Goal: Task Accomplishment & Management: Complete application form

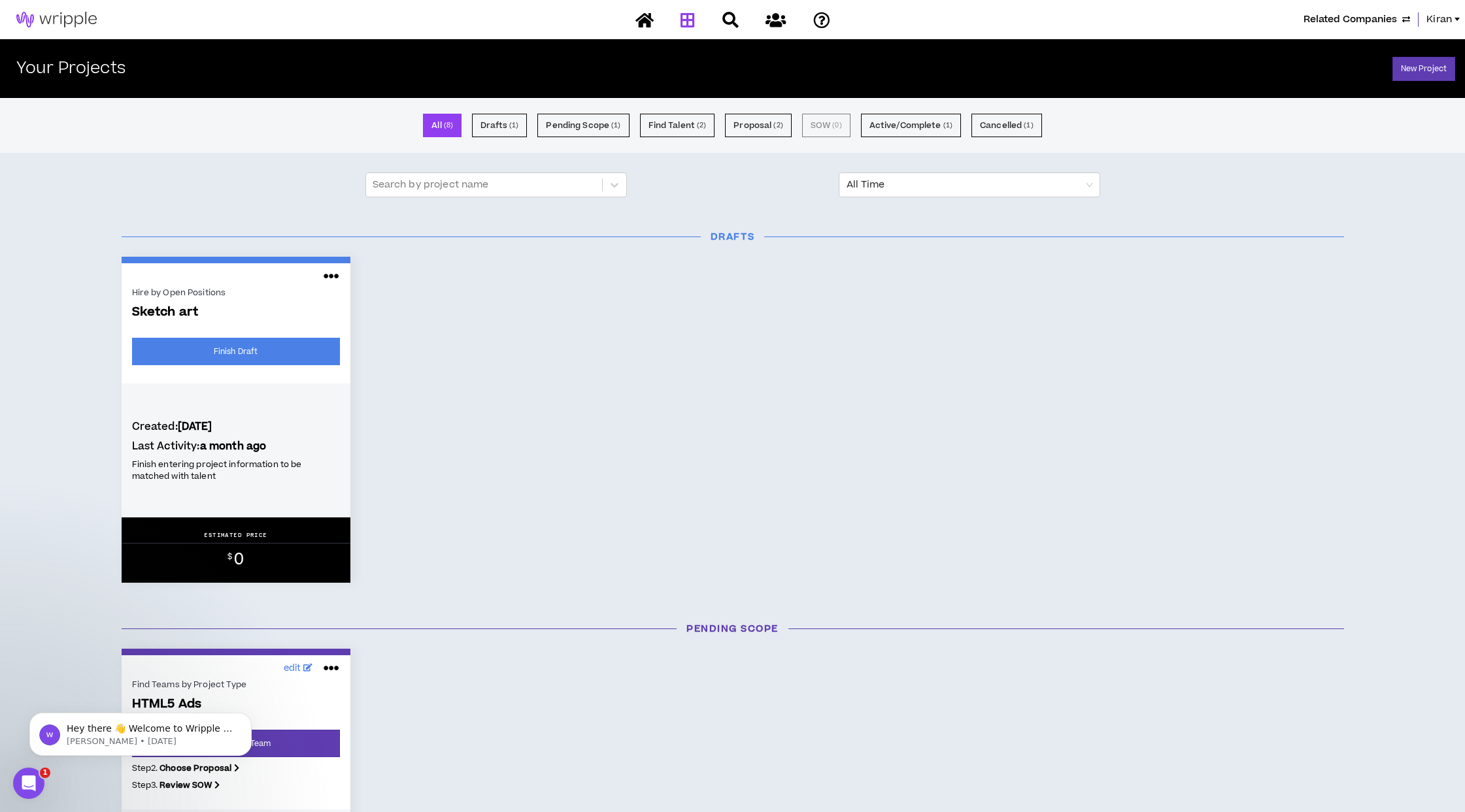
click at [483, 267] on div "Hire by Open Positions Sketch art Finish Draft Created: 3 months ago Last Activ…" at bounding box center [732, 420] width 1242 height 326
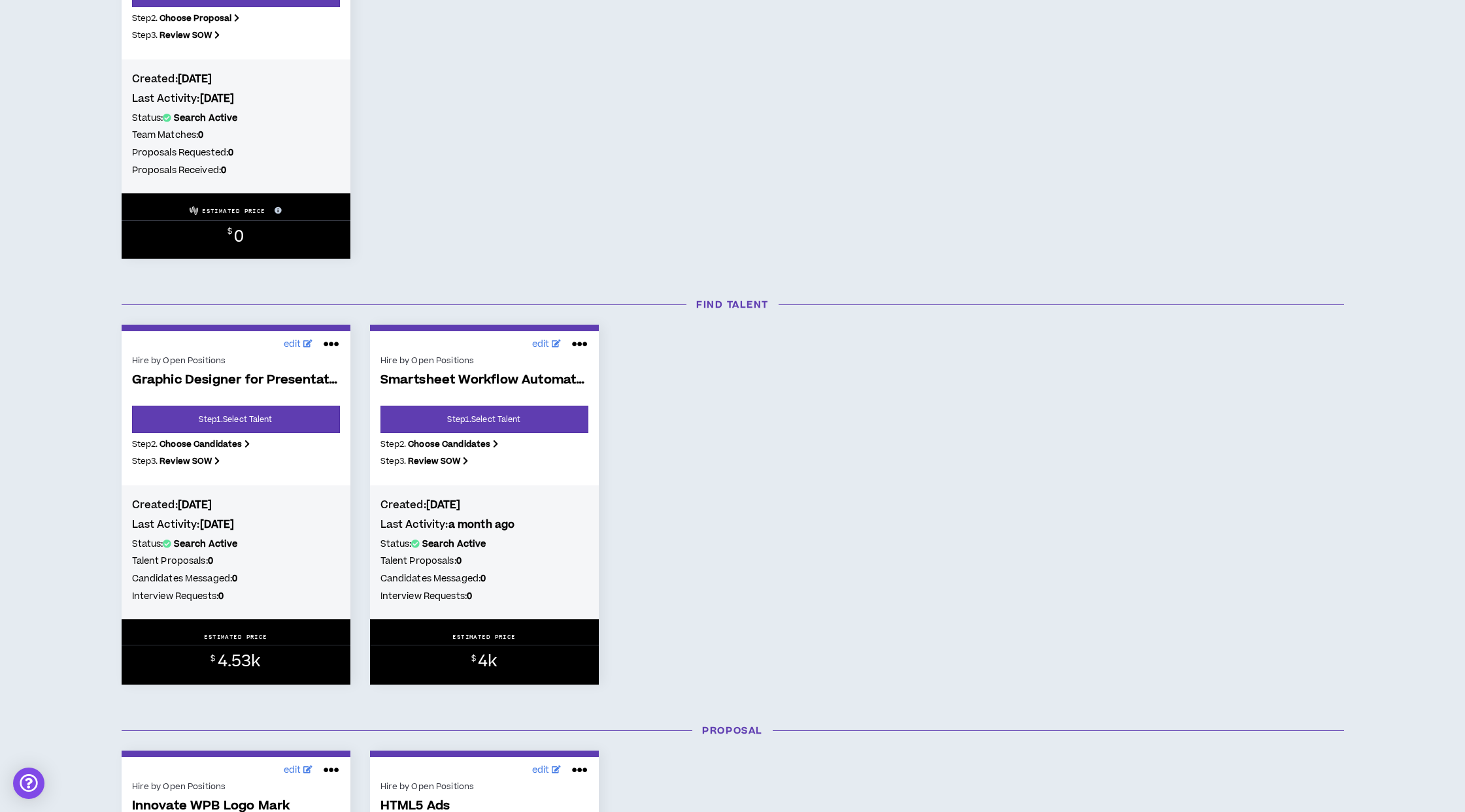
scroll to position [751, 0]
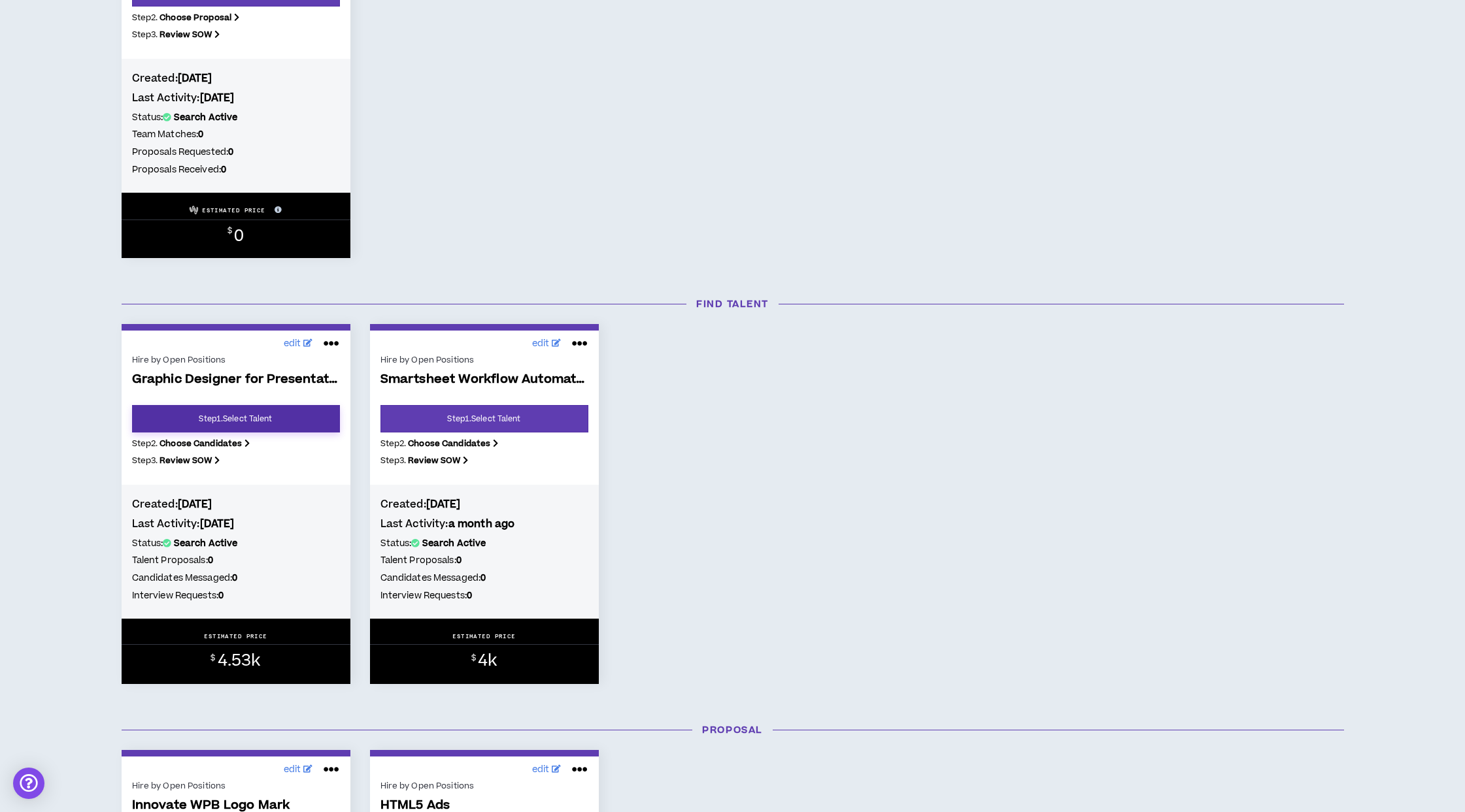
click at [286, 406] on link "Step 1 . Select Talent" at bounding box center [236, 419] width 208 height 27
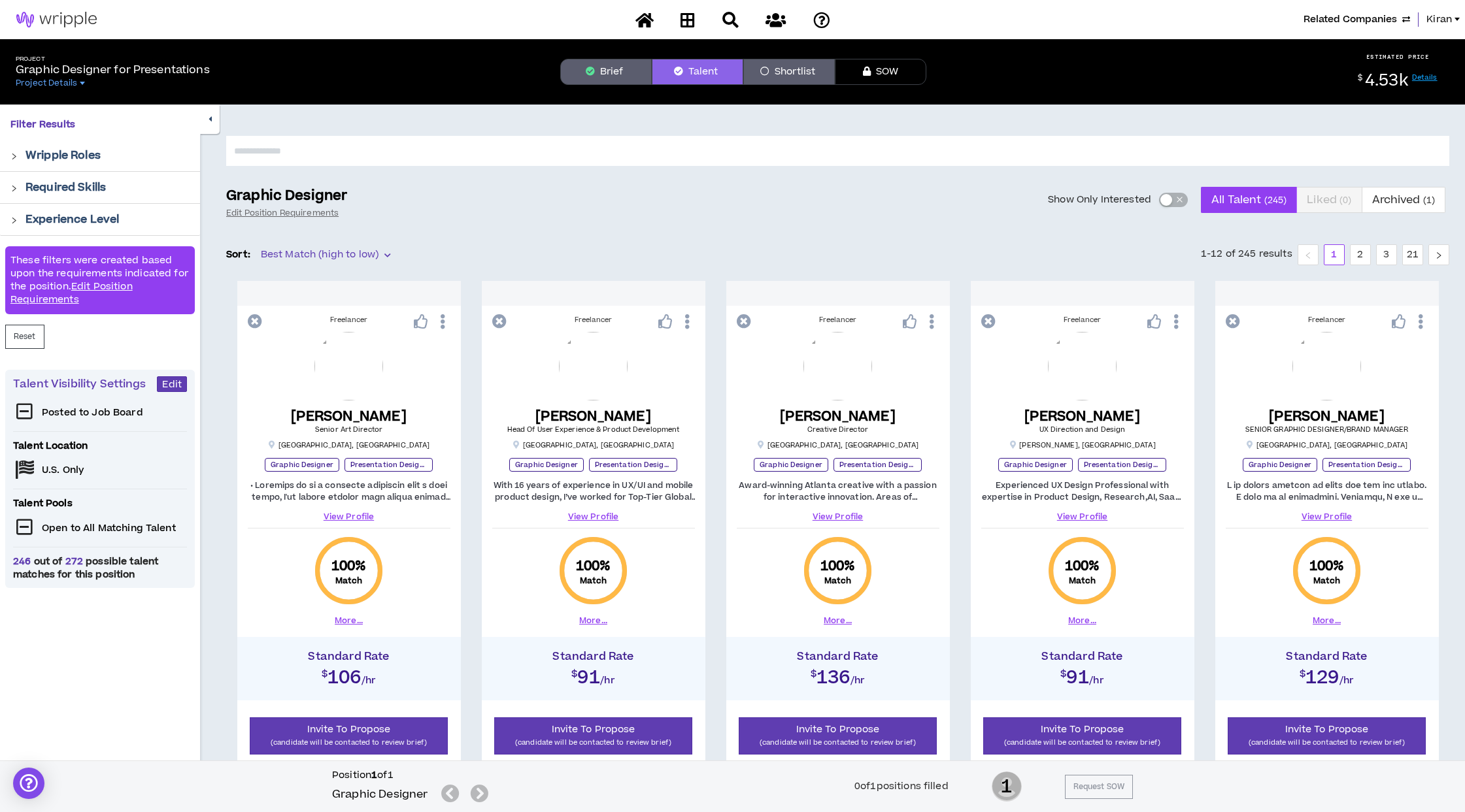
click at [640, 14] on icon at bounding box center [644, 19] width 18 height 17
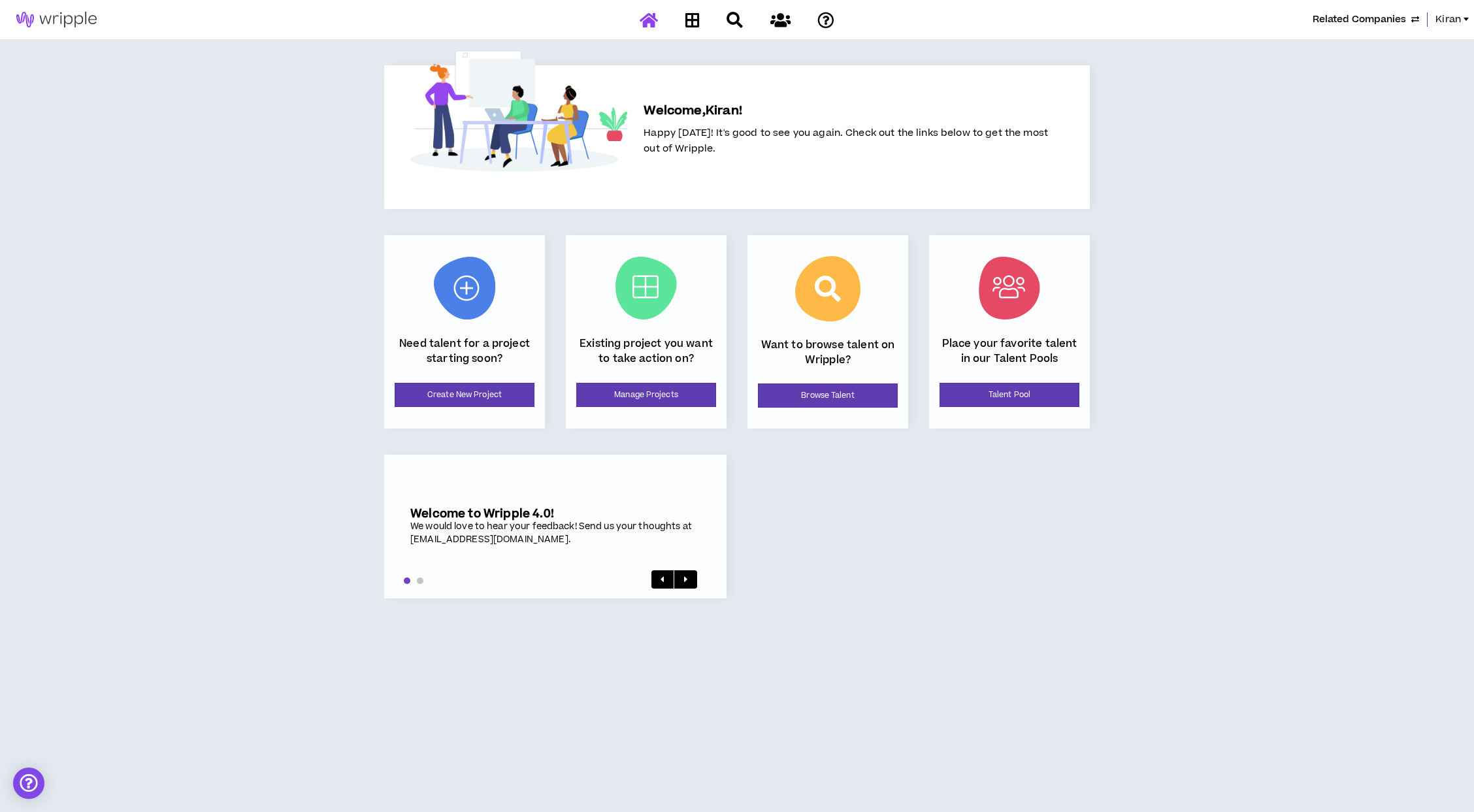
click at [639, 14] on div at bounding box center [737, 20] width 229 height 23
click at [501, 401] on link "Create New Project" at bounding box center [465, 395] width 140 height 24
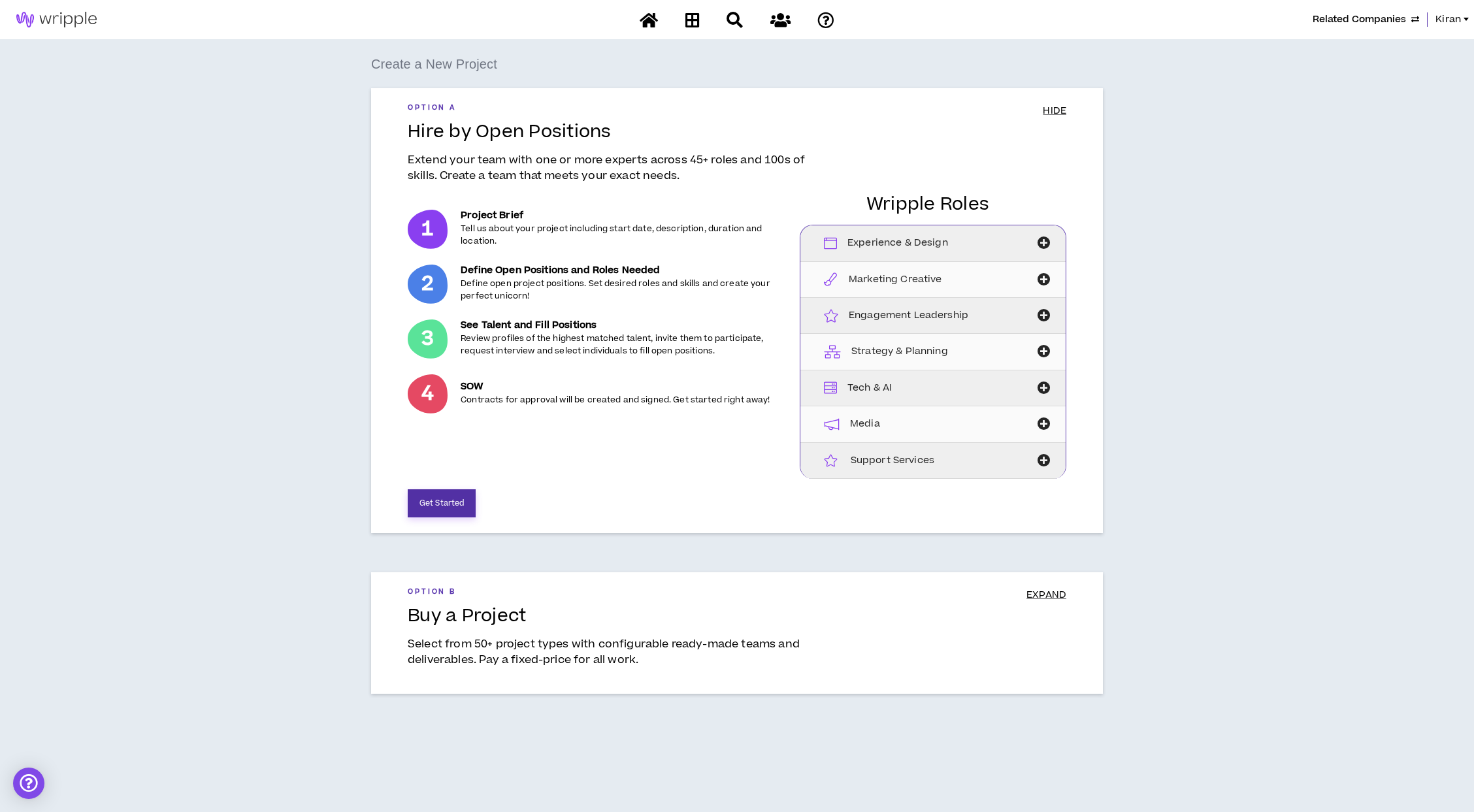
click at [444, 508] on button "Get Started" at bounding box center [442, 503] width 68 height 28
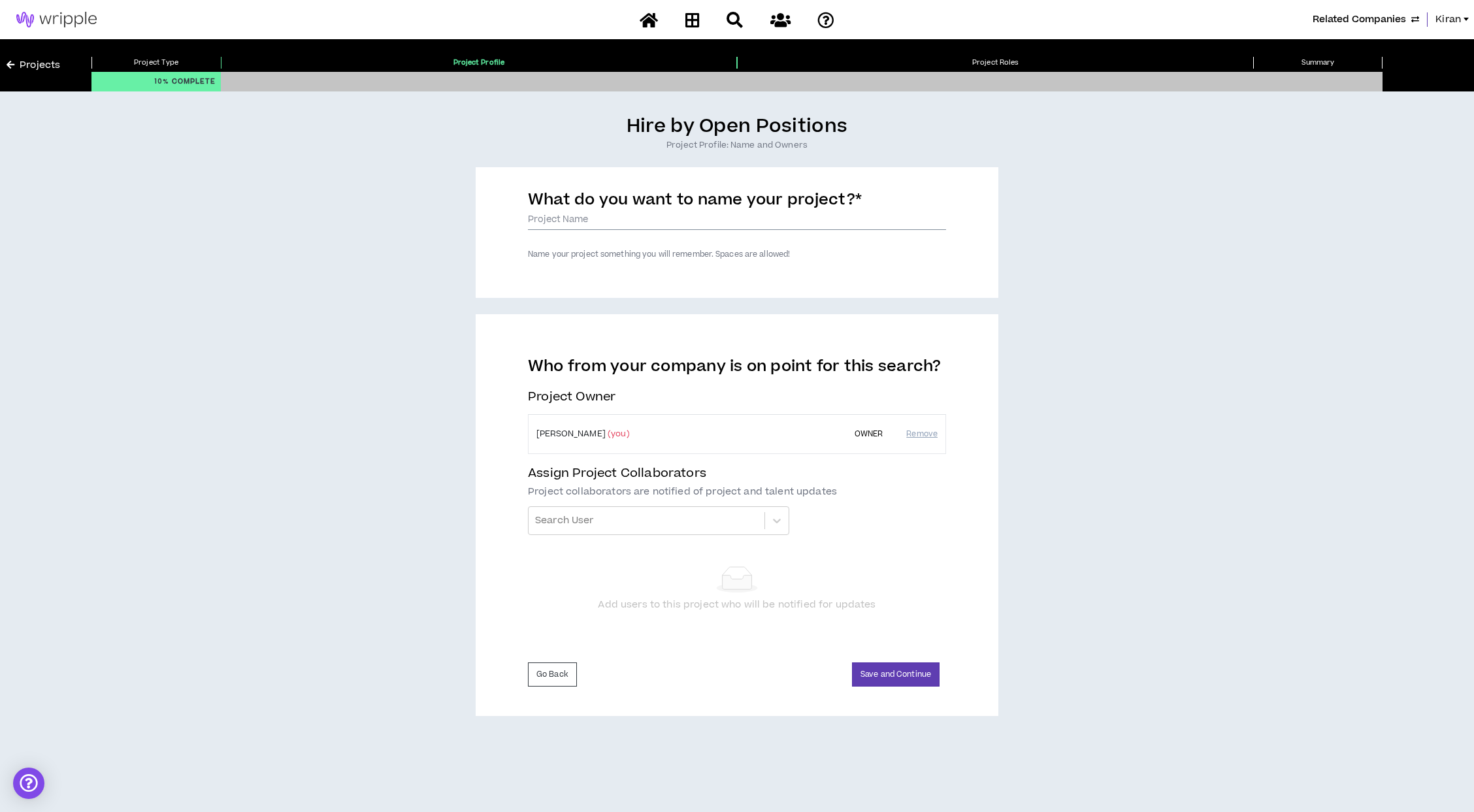
click at [604, 216] on input "What do you want to name your project? *" at bounding box center [736, 220] width 418 height 19
type input "Test"
click at [815, 304] on form "What do you want to name your project? * Test Name your project something you w…" at bounding box center [736, 441] width 522 height 549
click at [908, 670] on button "Save and Continue" at bounding box center [896, 675] width 87 height 24
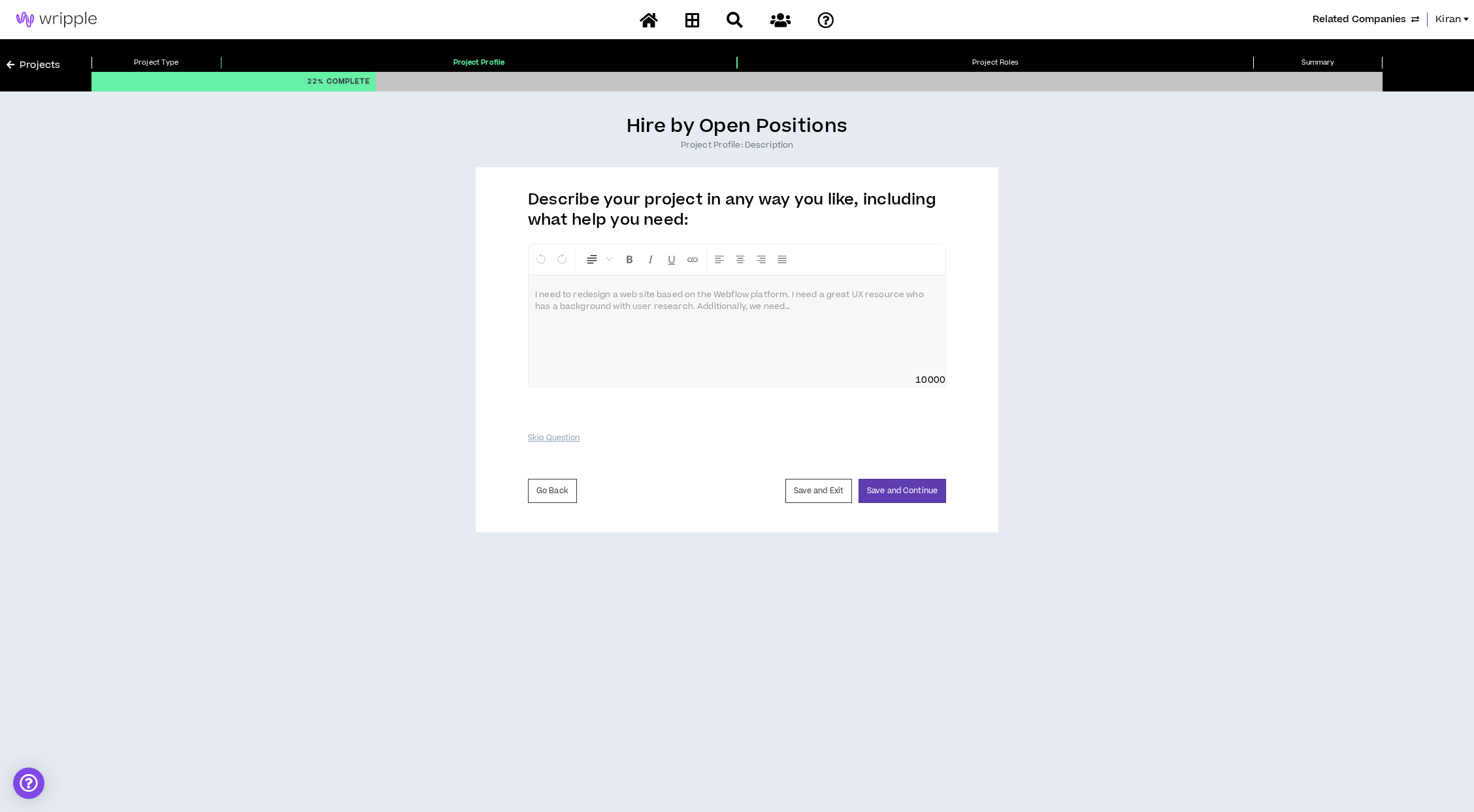
click at [653, 368] on div at bounding box center [737, 324] width 417 height 98
click at [529, 436] on button "Skip Question" at bounding box center [553, 438] width 51 height 23
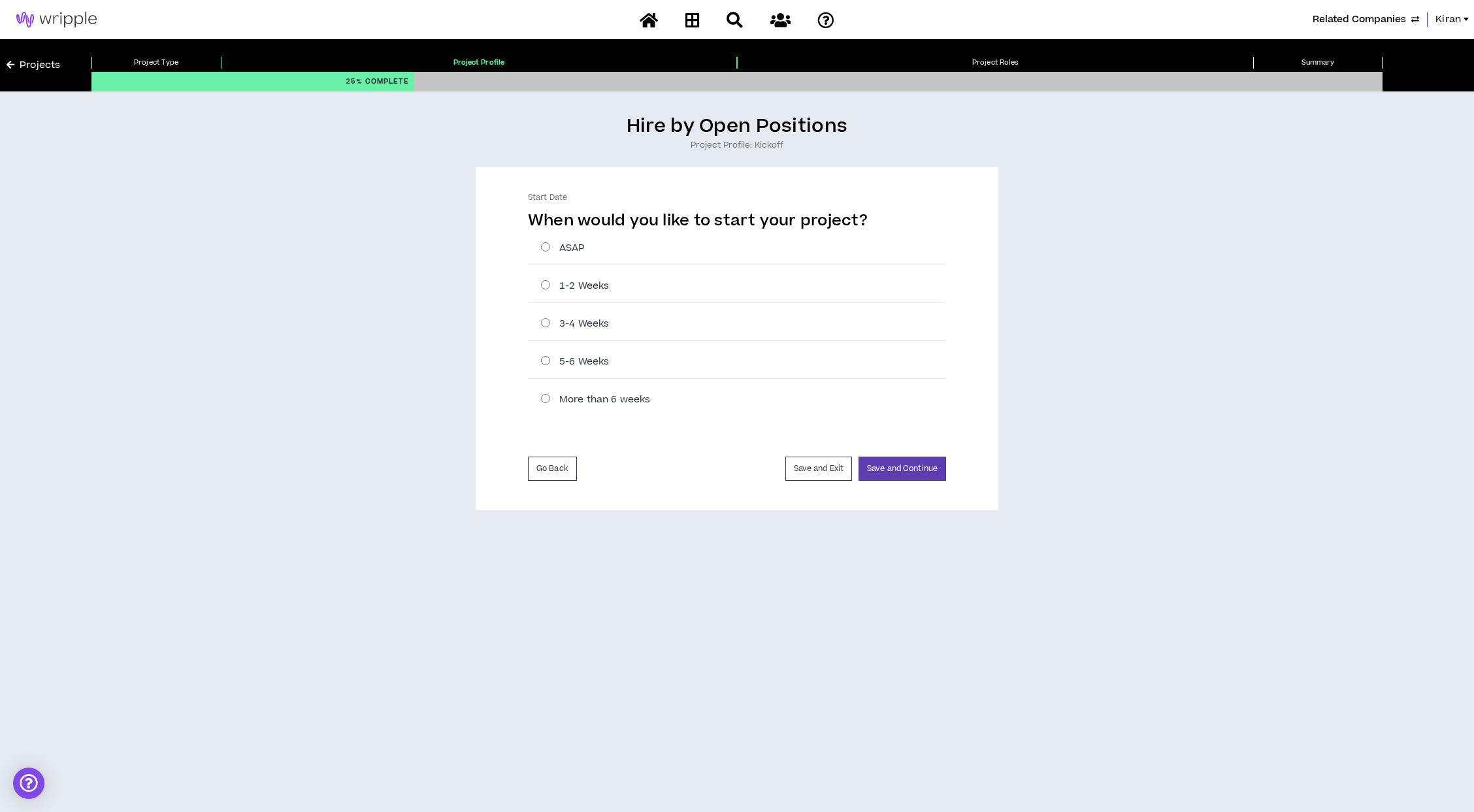
click at [582, 392] on div "More than 6 weeks" at bounding box center [736, 399] width 418 height 34
click at [580, 398] on label "More than 6 weeks" at bounding box center [743, 399] width 406 height 14
radio input "****"
click at [908, 471] on button "Save and Continue" at bounding box center [902, 469] width 87 height 24
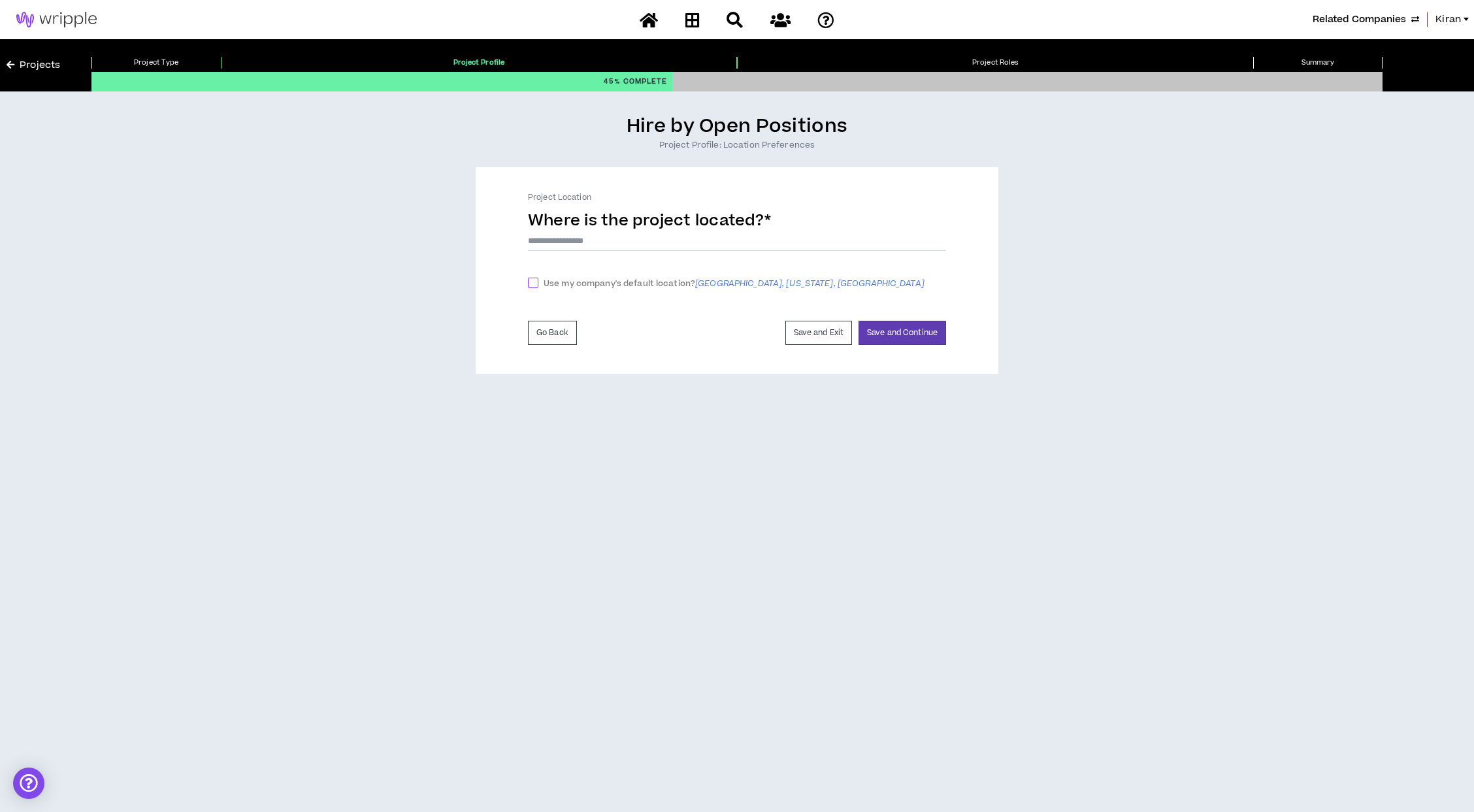
click at [577, 282] on span "Use my company's default location? West Palm Beach, Florida, United States" at bounding box center [734, 284] width 392 height 14
checkbox input "****"
click at [903, 329] on button "Save and Continue" at bounding box center [902, 326] width 87 height 24
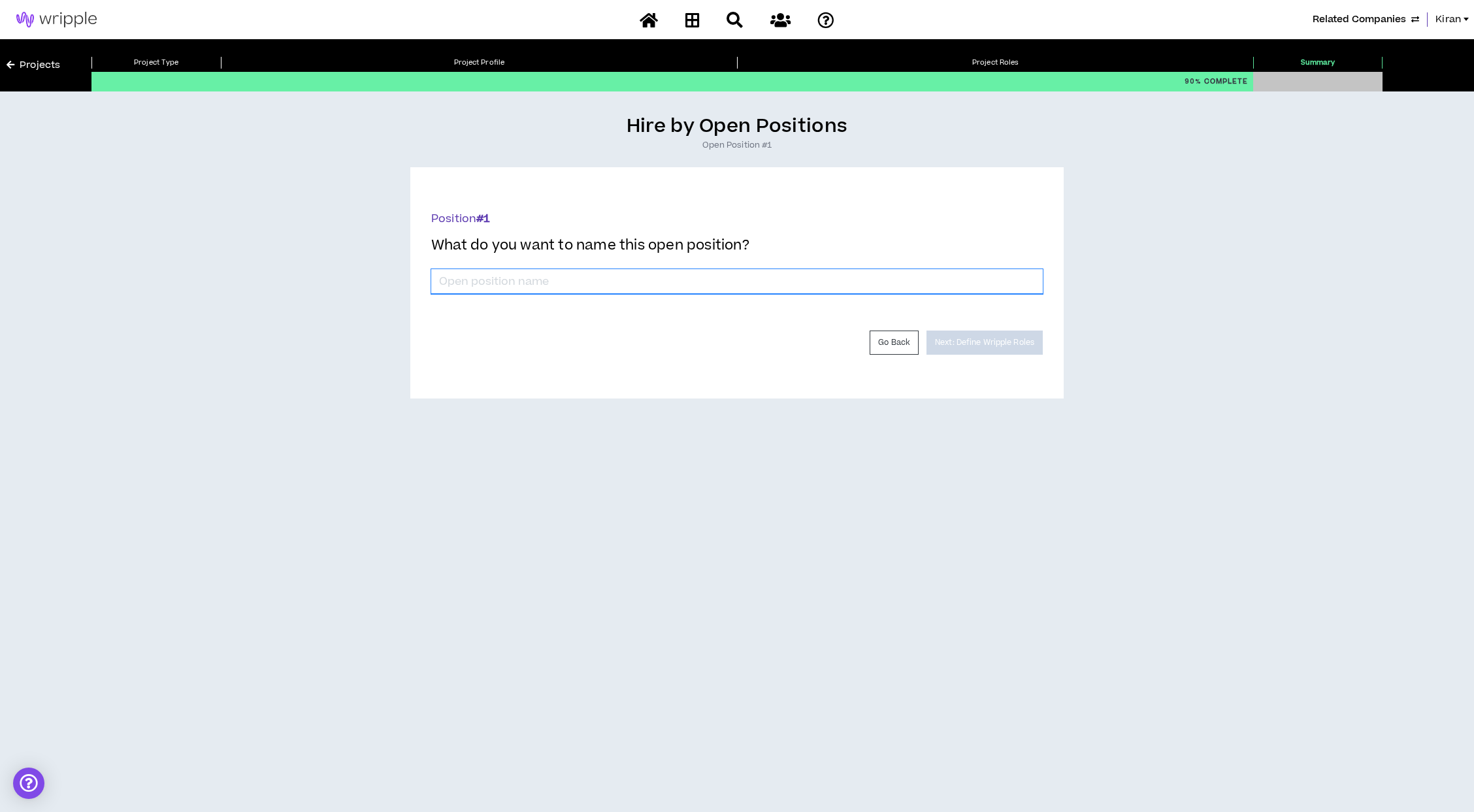
click at [512, 285] on input "*" at bounding box center [736, 282] width 611 height 24
type input "Test position"
click at [954, 345] on button "Next: Define Wripple Roles" at bounding box center [984, 343] width 116 height 24
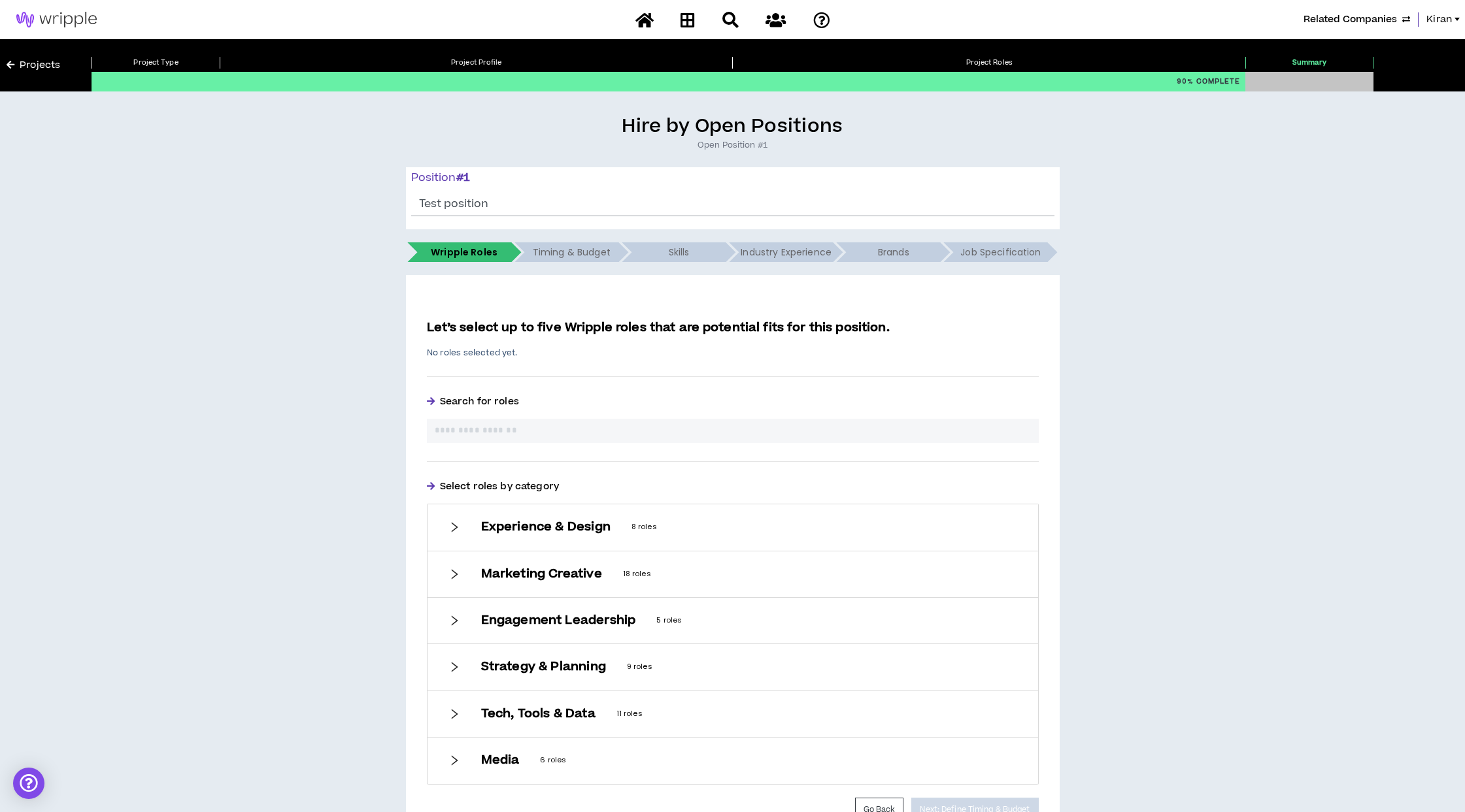
scroll to position [77, 0]
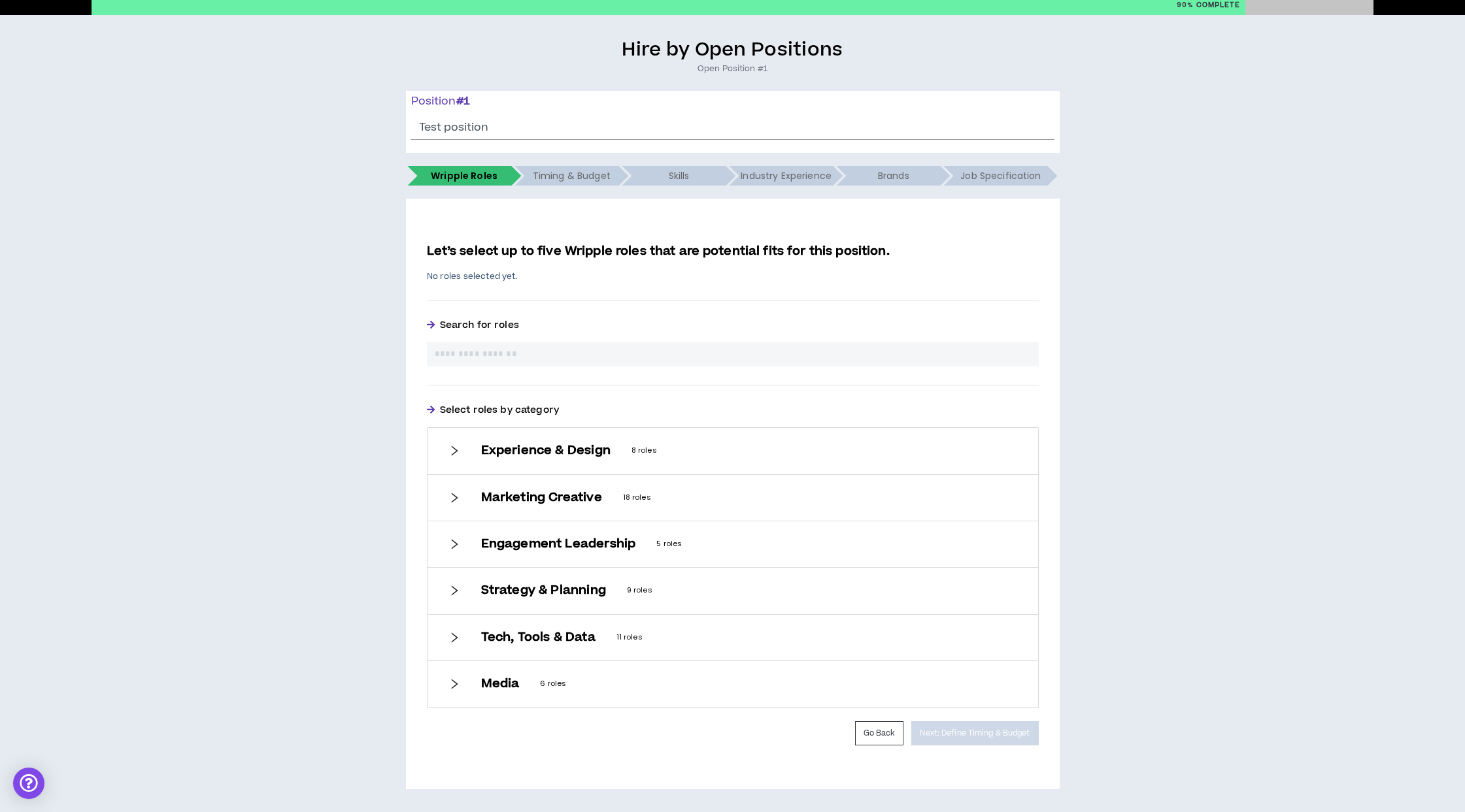
click at [520, 356] on input "text" at bounding box center [732, 355] width 596 height 14
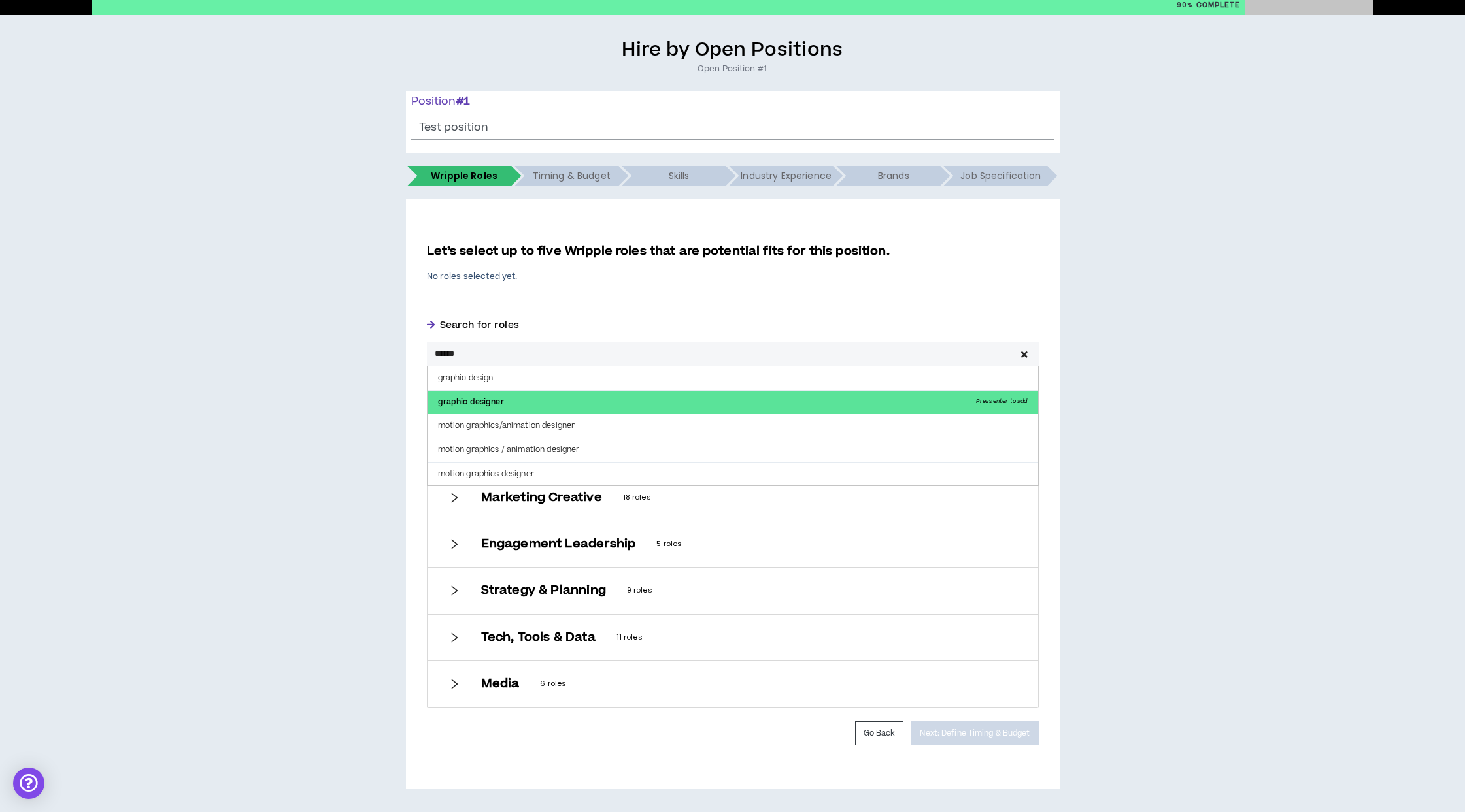
type input "******"
click at [500, 401] on p "graphic designer Press enter to add" at bounding box center [733, 402] width 611 height 24
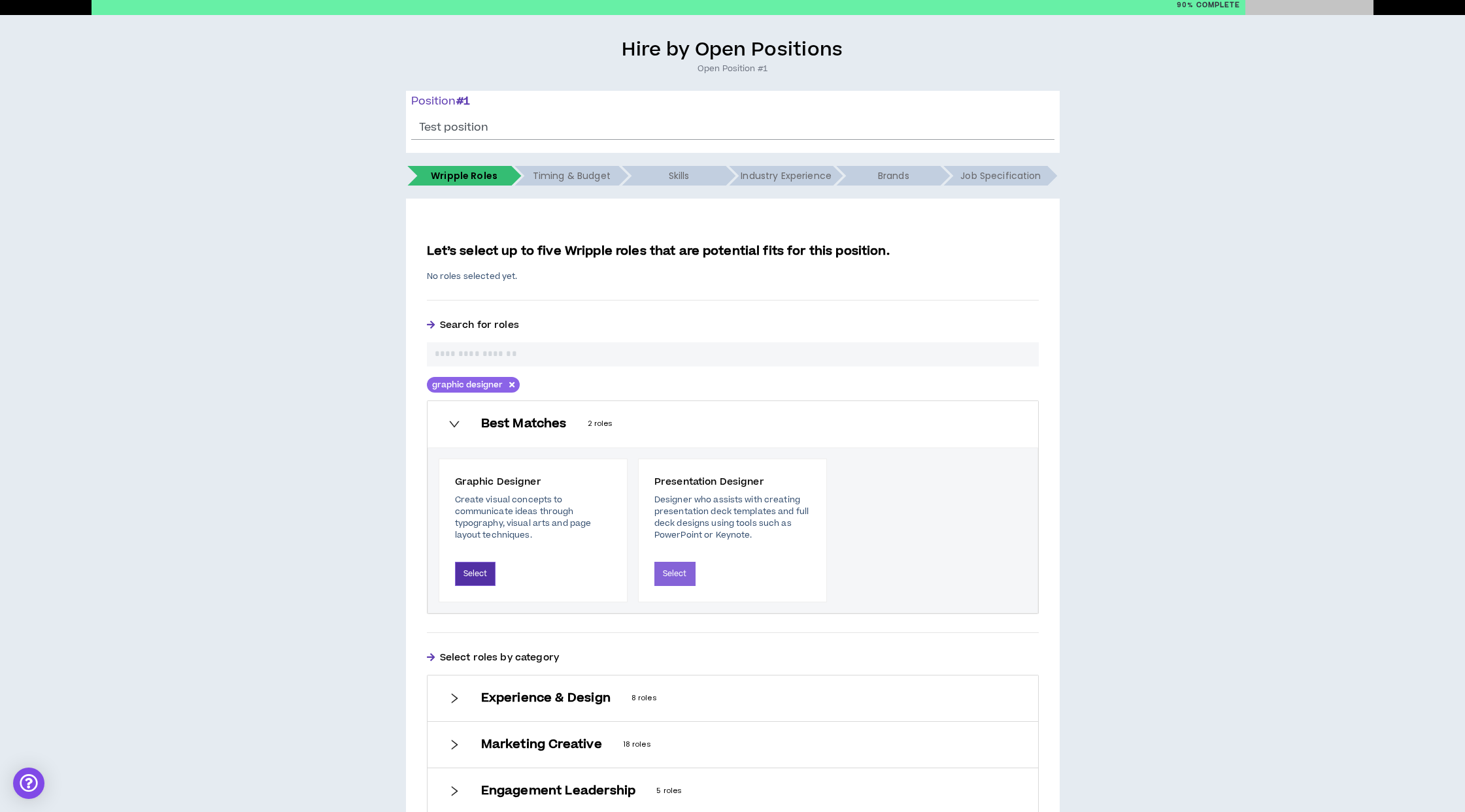
click at [483, 567] on button "Select" at bounding box center [475, 574] width 41 height 24
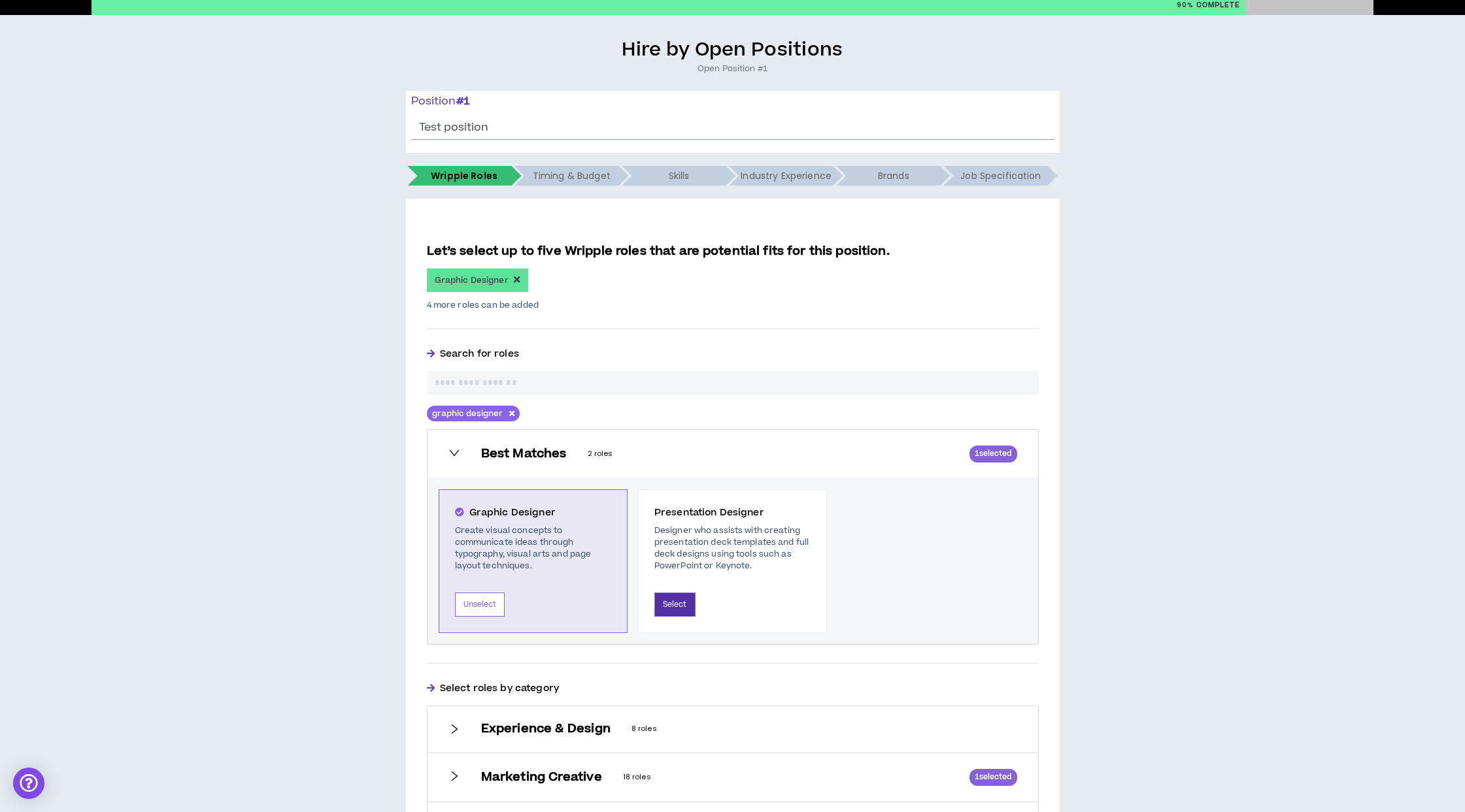
click at [679, 604] on button "Select" at bounding box center [674, 605] width 41 height 24
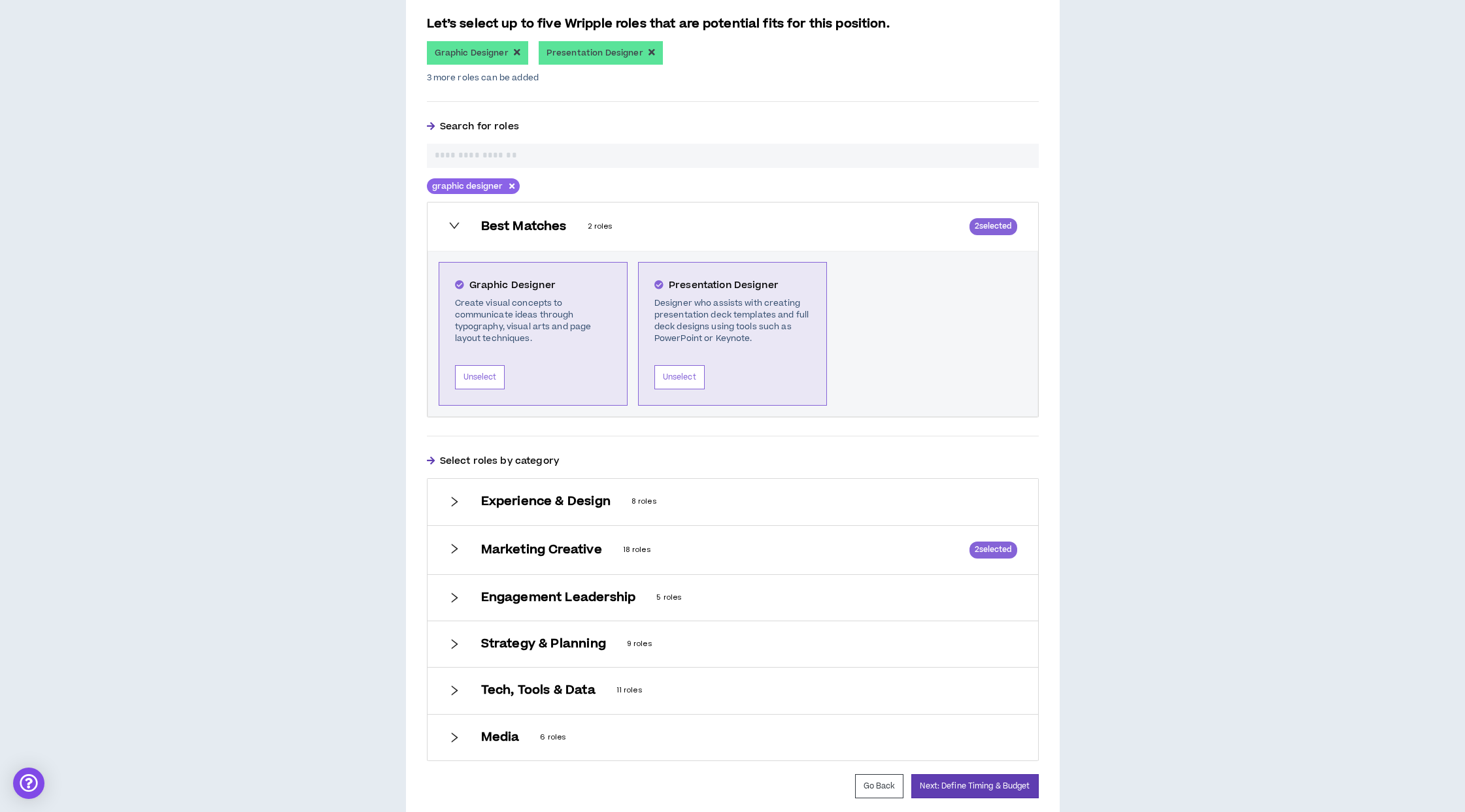
scroll to position [357, 0]
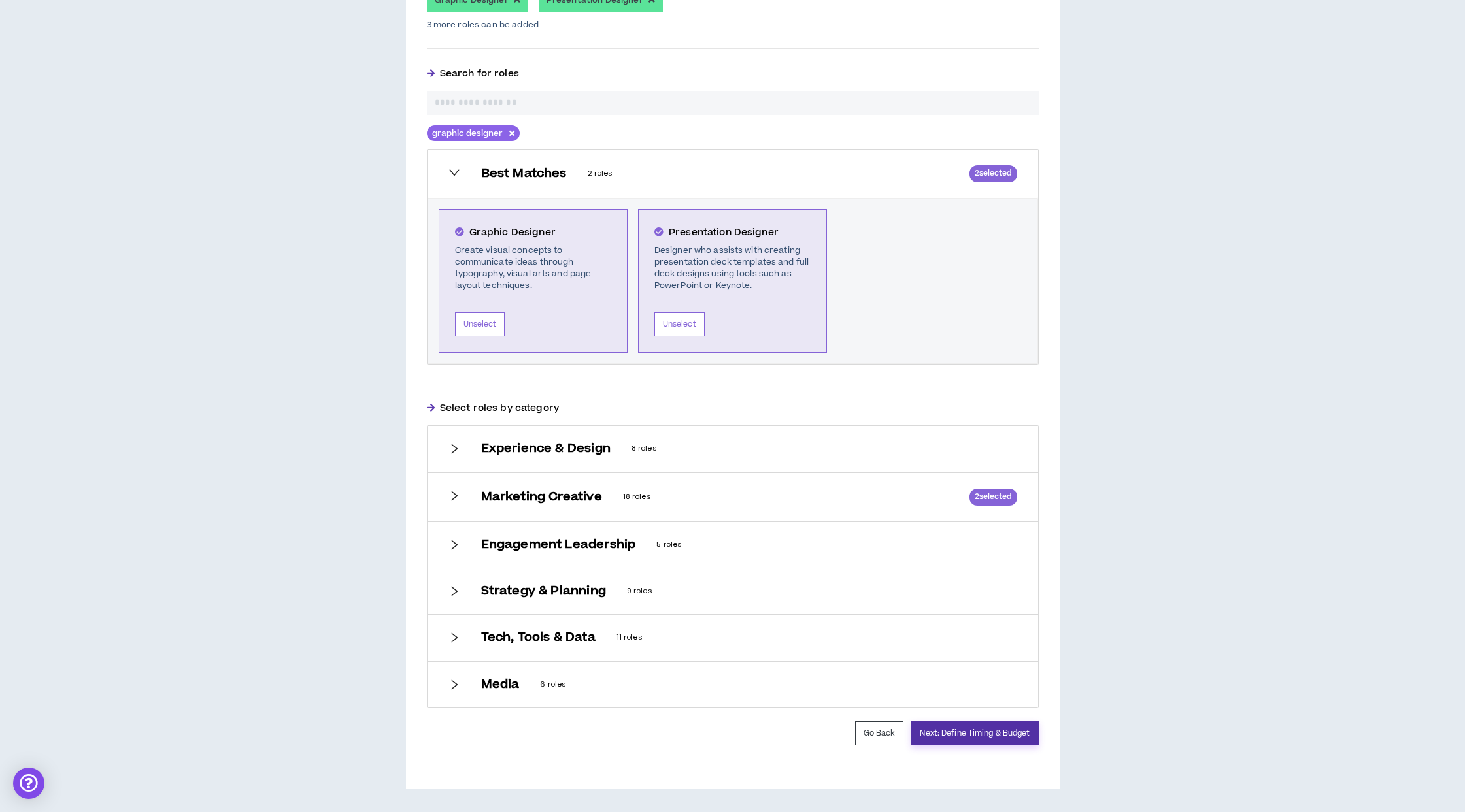
click at [992, 737] on button "Next: Define Timing & Budget" at bounding box center [974, 734] width 127 height 24
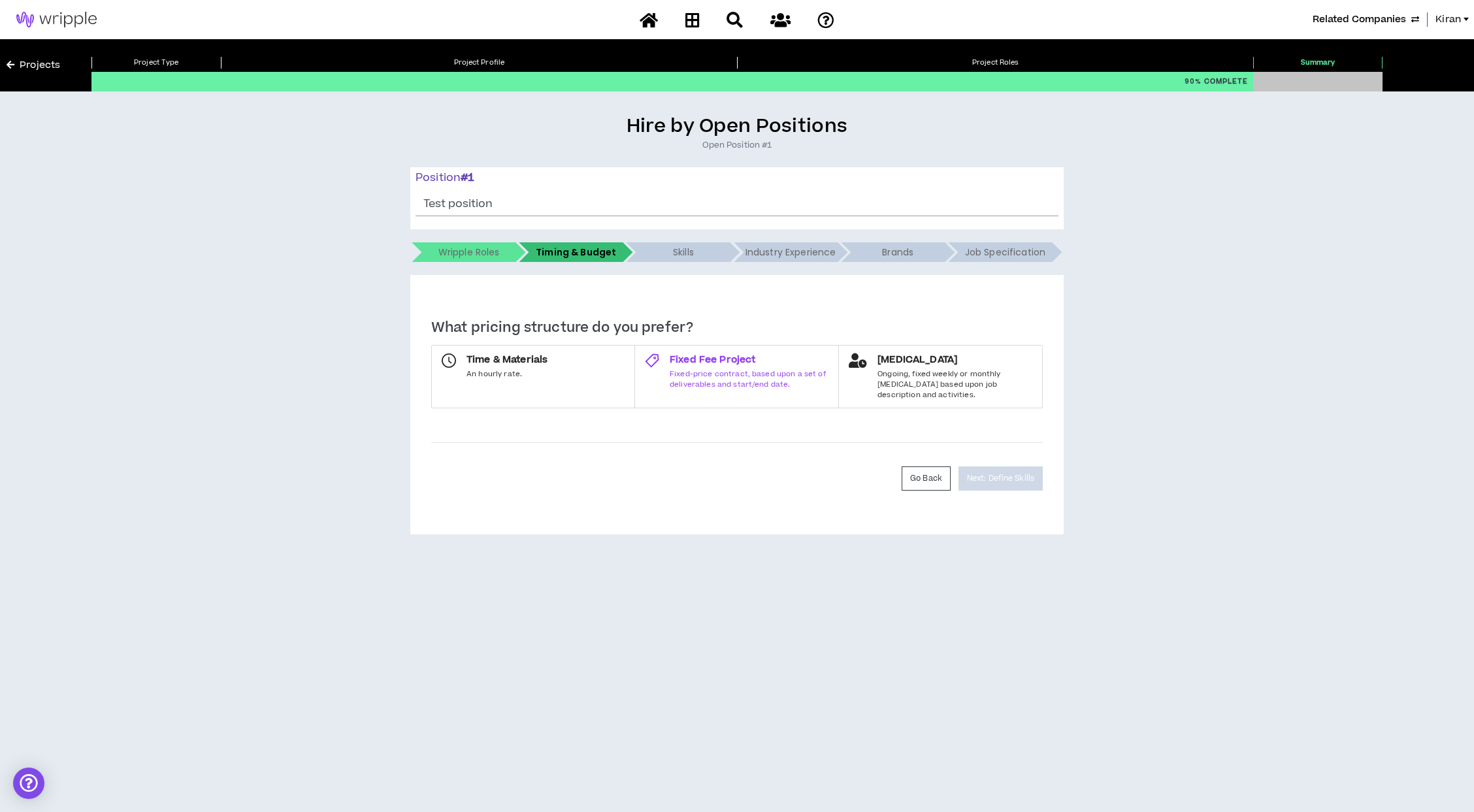
click at [682, 376] on span "Fixed-price contract, based upon a set of deliverables and start/end date." at bounding box center [749, 379] width 159 height 20
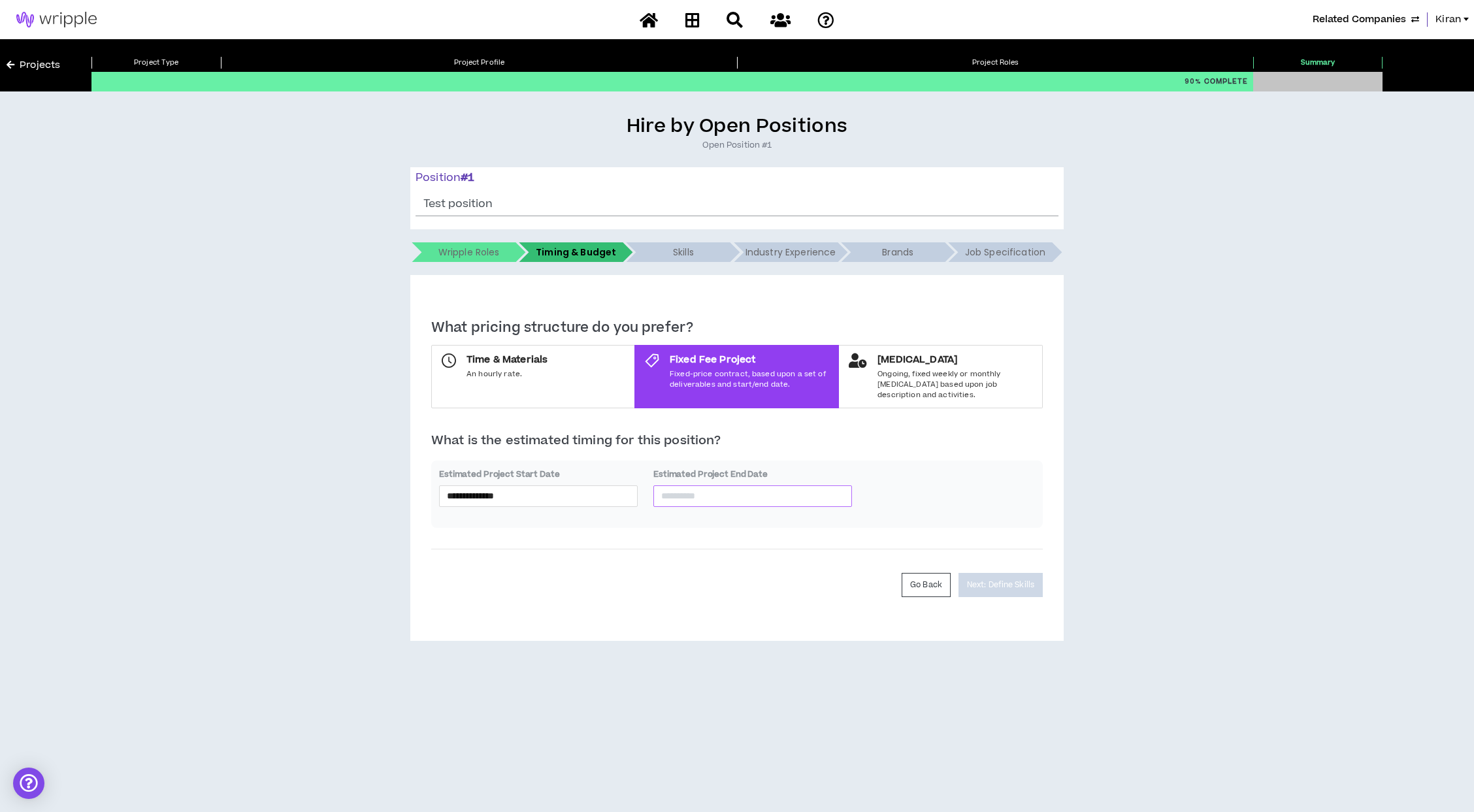
drag, startPoint x: 722, startPoint y: 486, endPoint x: 764, endPoint y: 491, distance: 42.3
click at [722, 488] on input at bounding box center [753, 495] width 183 height 14
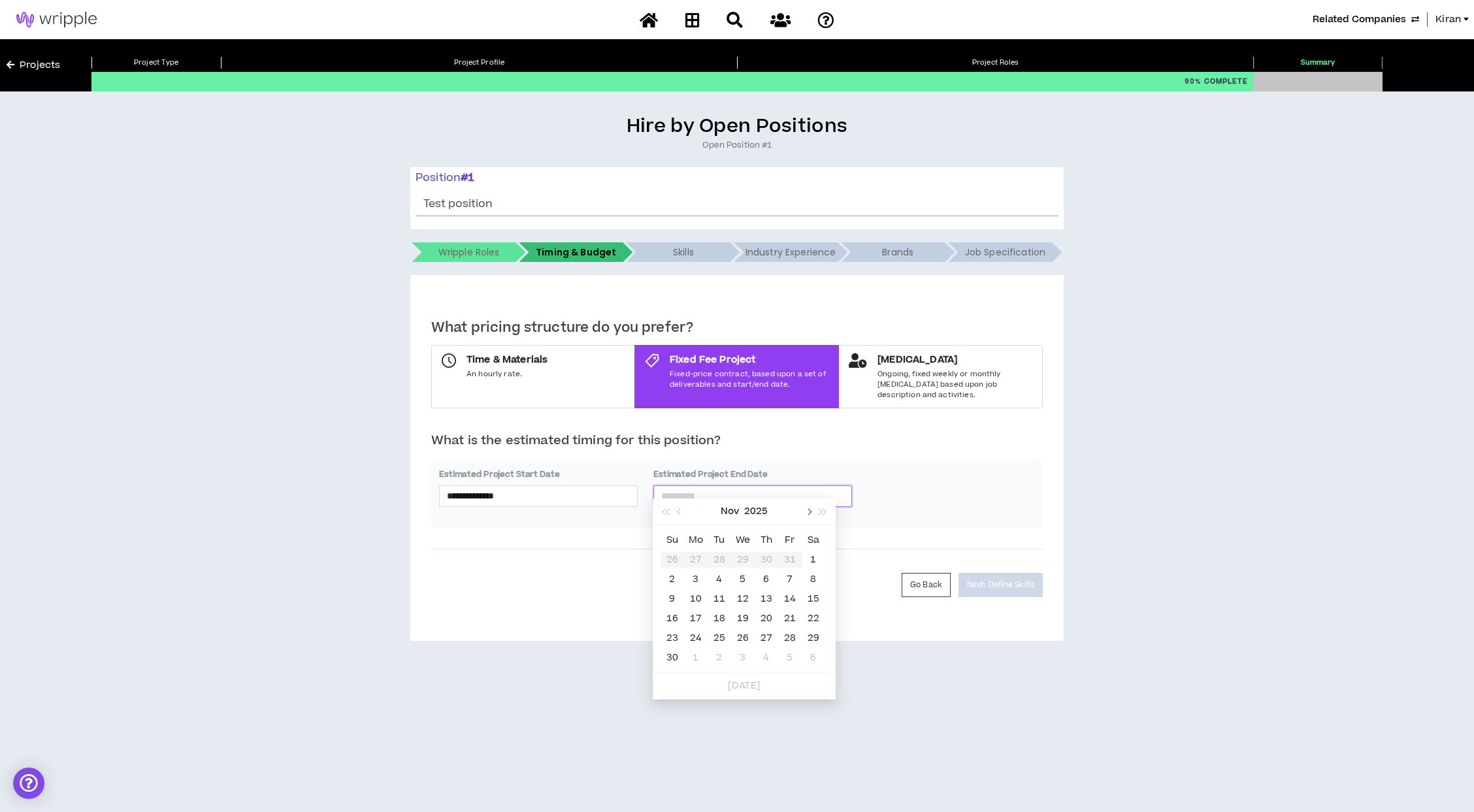
click at [807, 507] on button "button" at bounding box center [809, 512] width 14 height 26
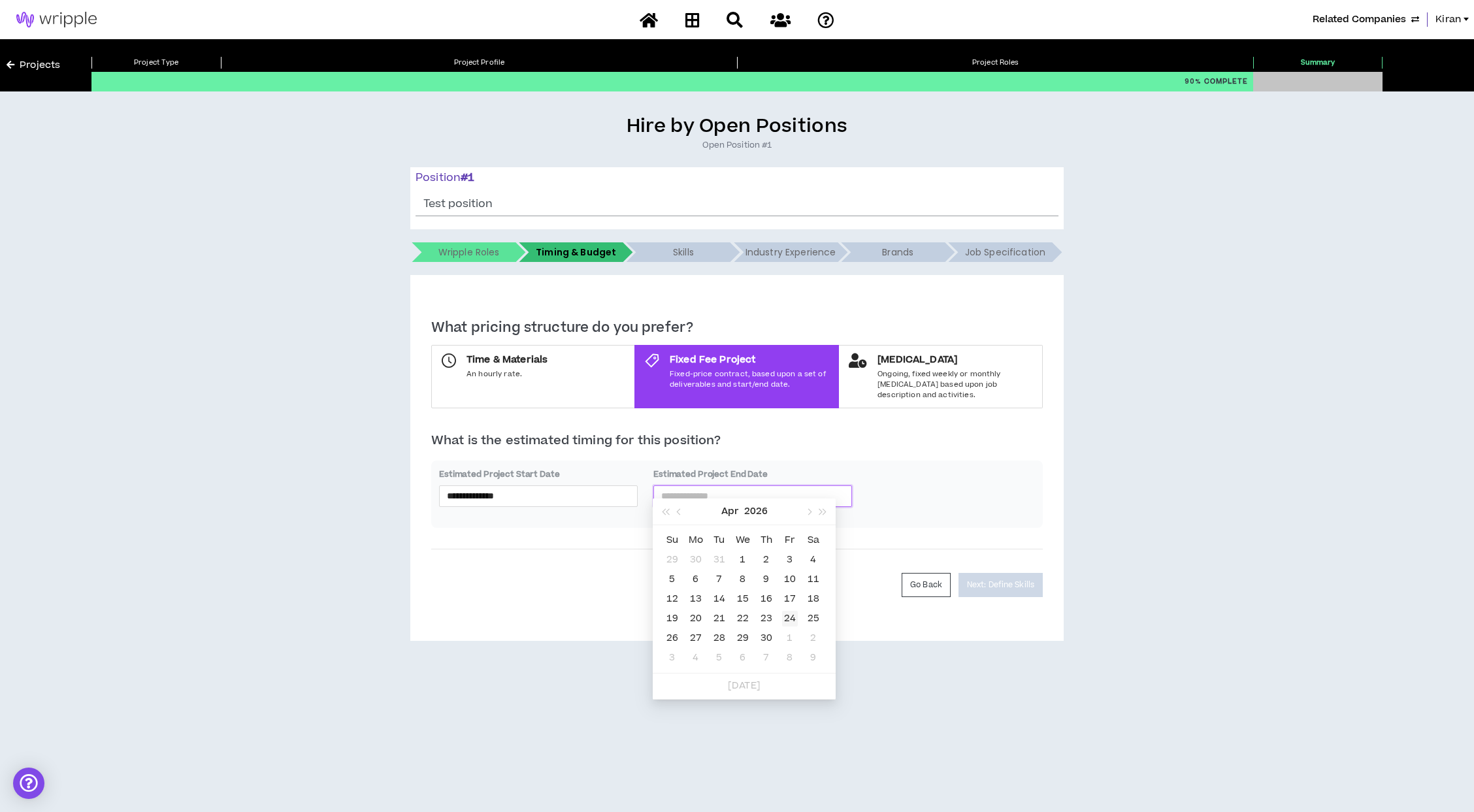
type input "**********"
click at [779, 611] on td "24" at bounding box center [789, 618] width 24 height 19
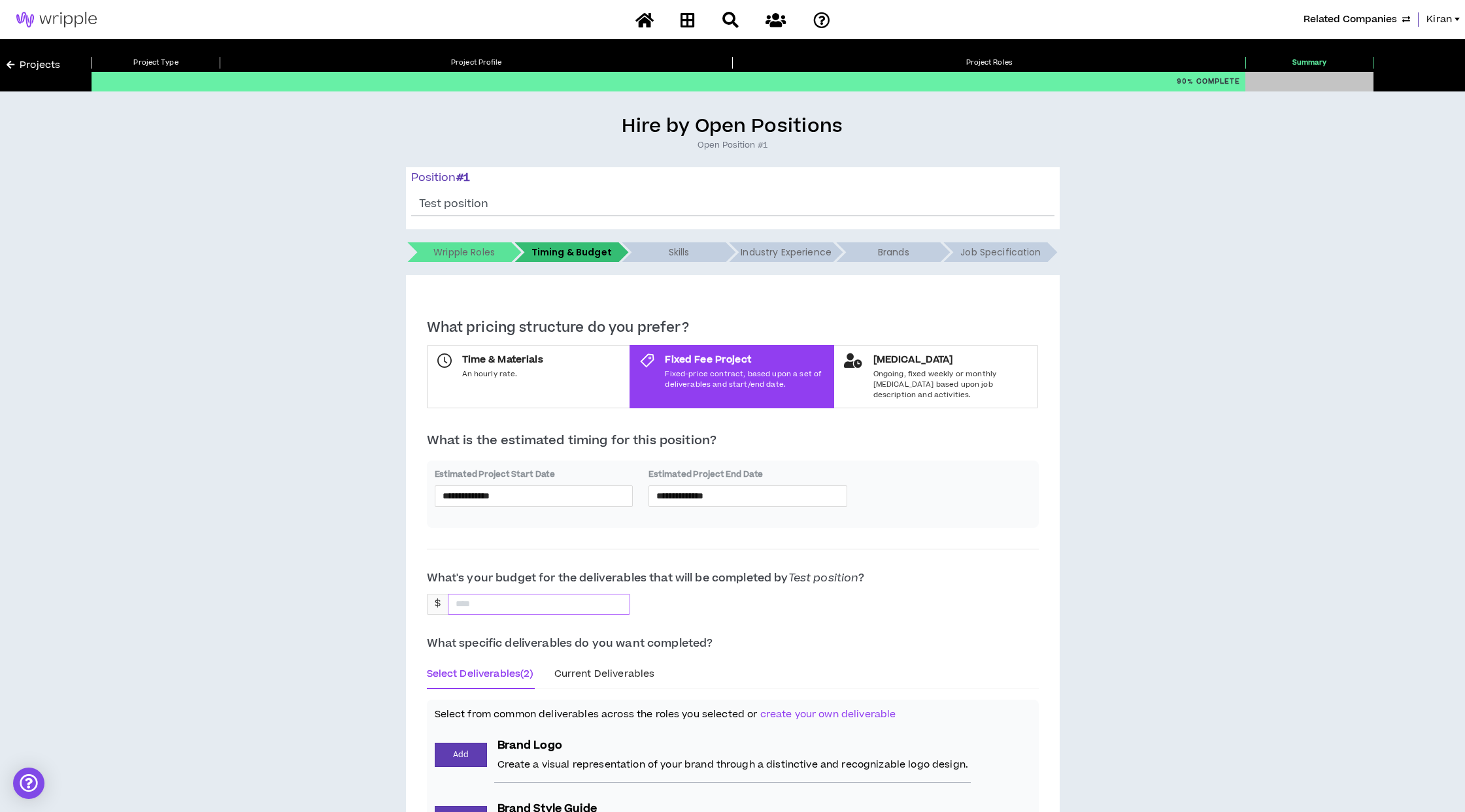
scroll to position [1, 0]
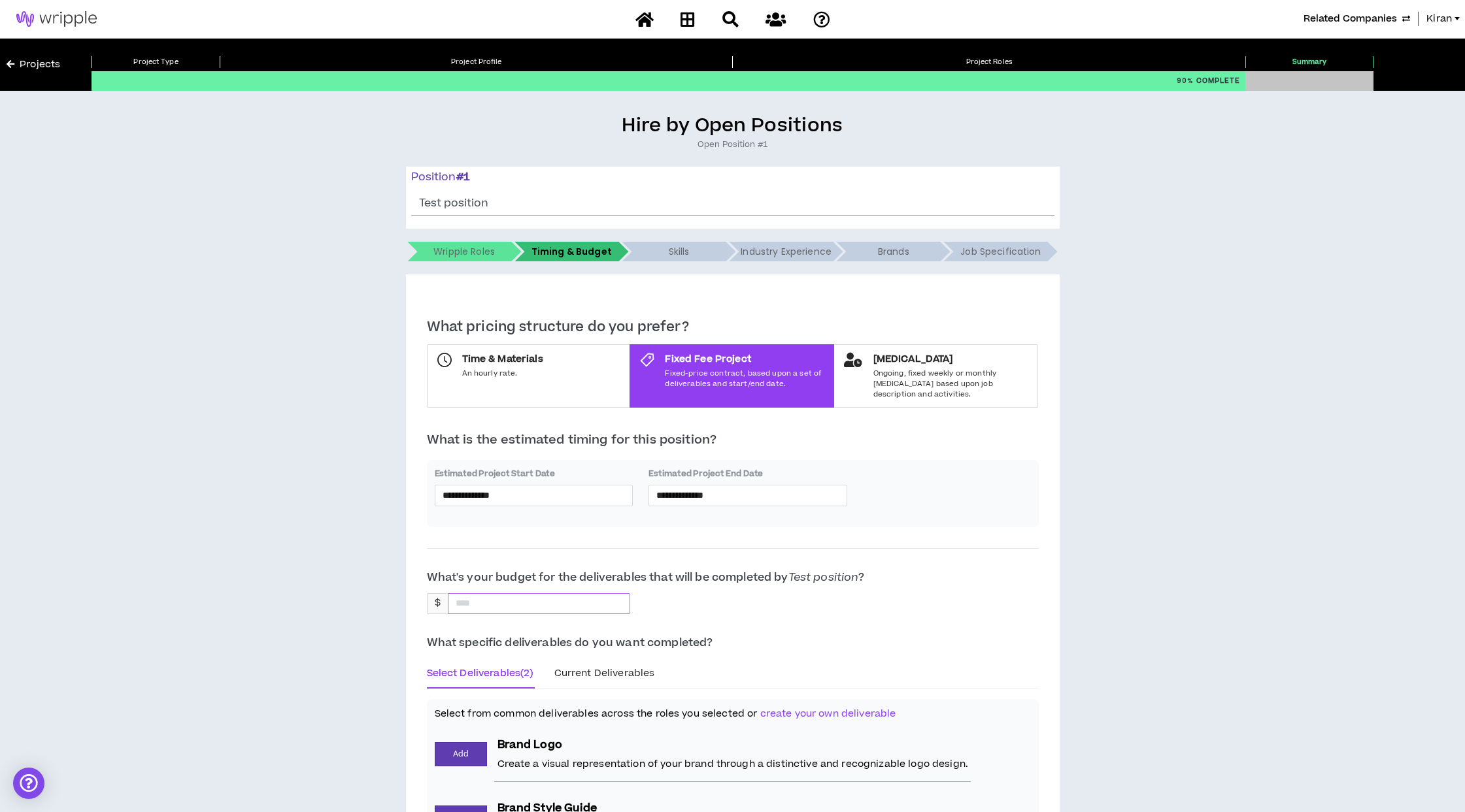
click at [520, 593] on div at bounding box center [539, 604] width 183 height 21
click at [485, 595] on input at bounding box center [480, 604] width 63 height 19
type input "*****"
click at [760, 609] on div "$ *****" at bounding box center [732, 610] width 612 height 34
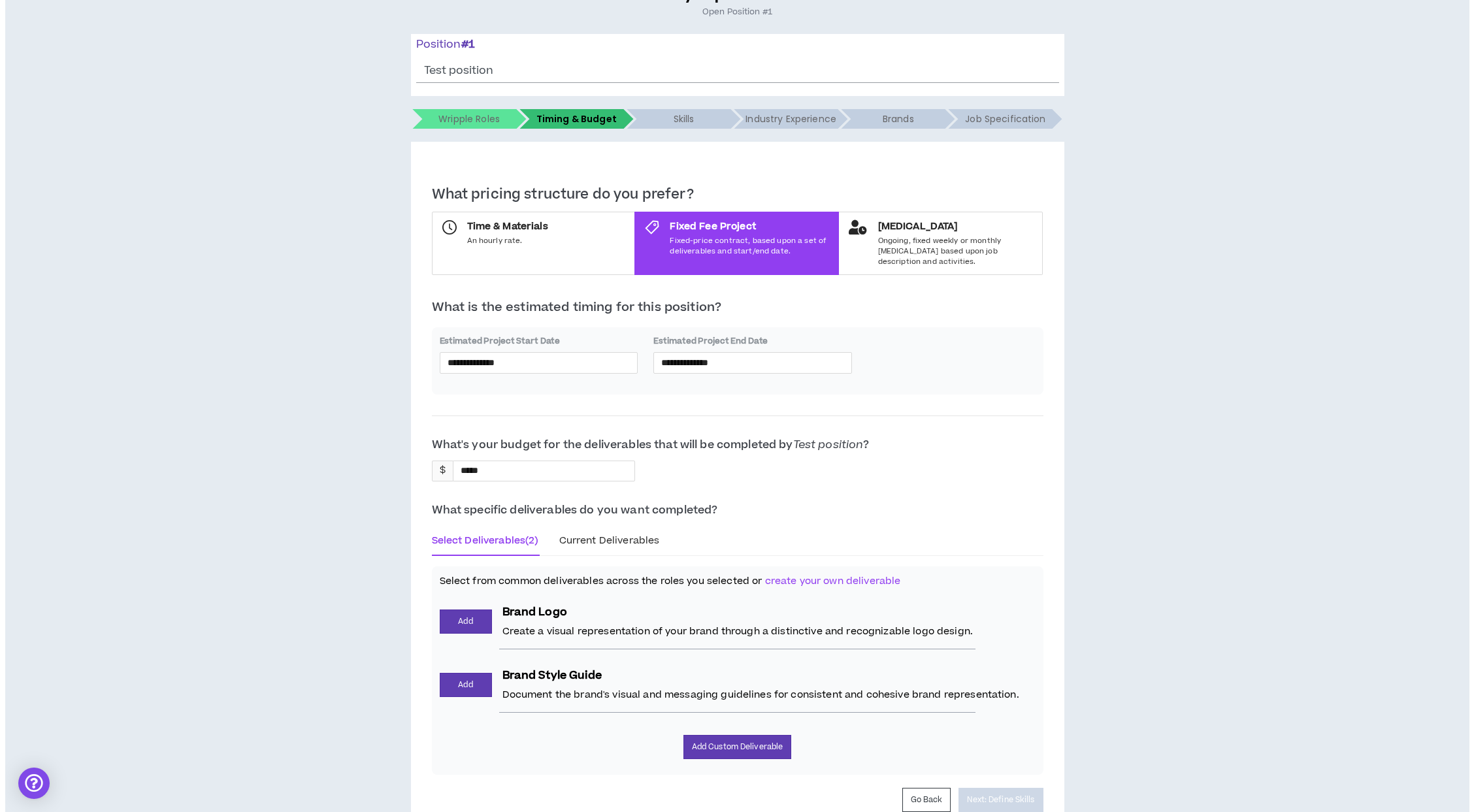
scroll to position [189, 0]
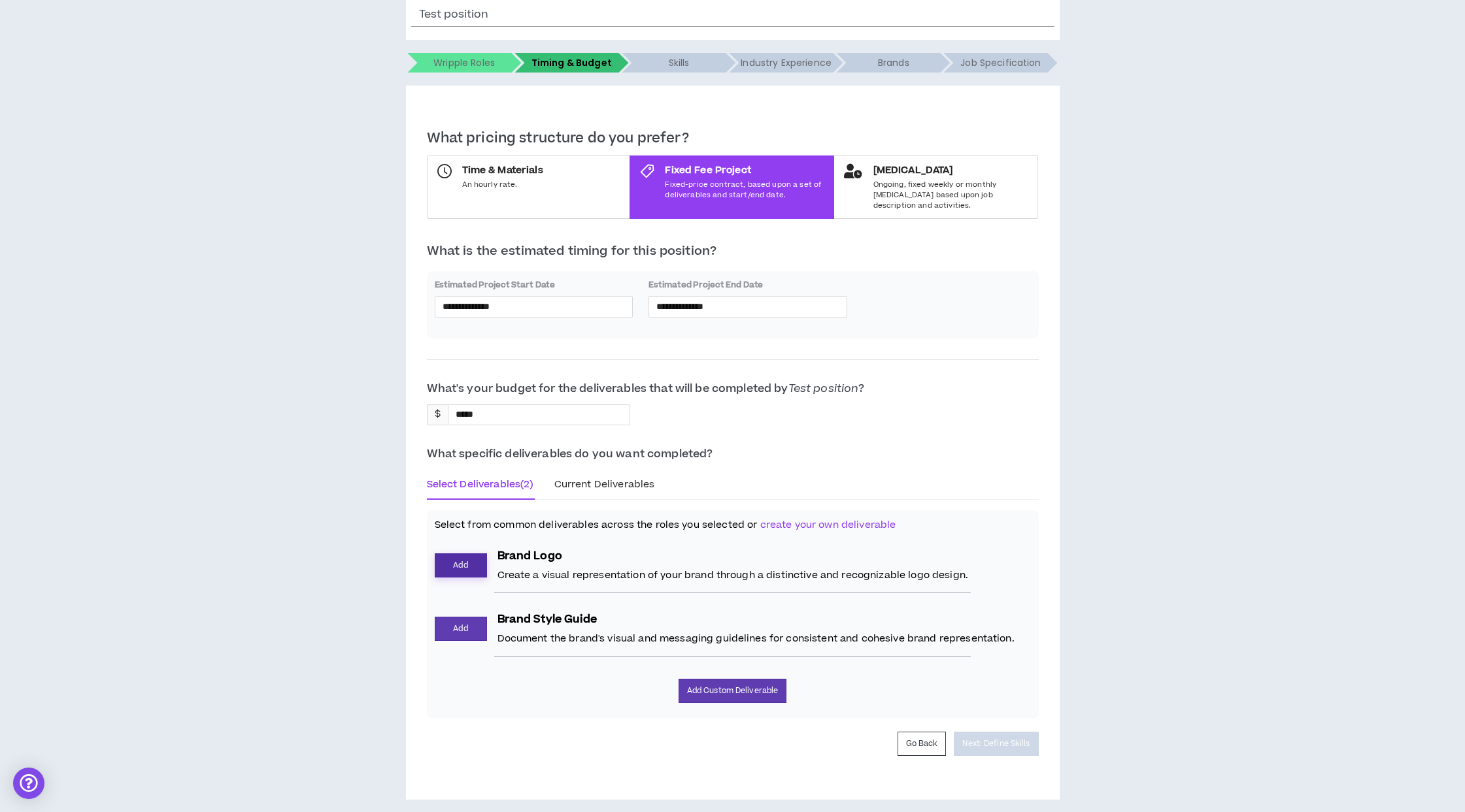
click at [466, 564] on button "Add" at bounding box center [461, 566] width 52 height 24
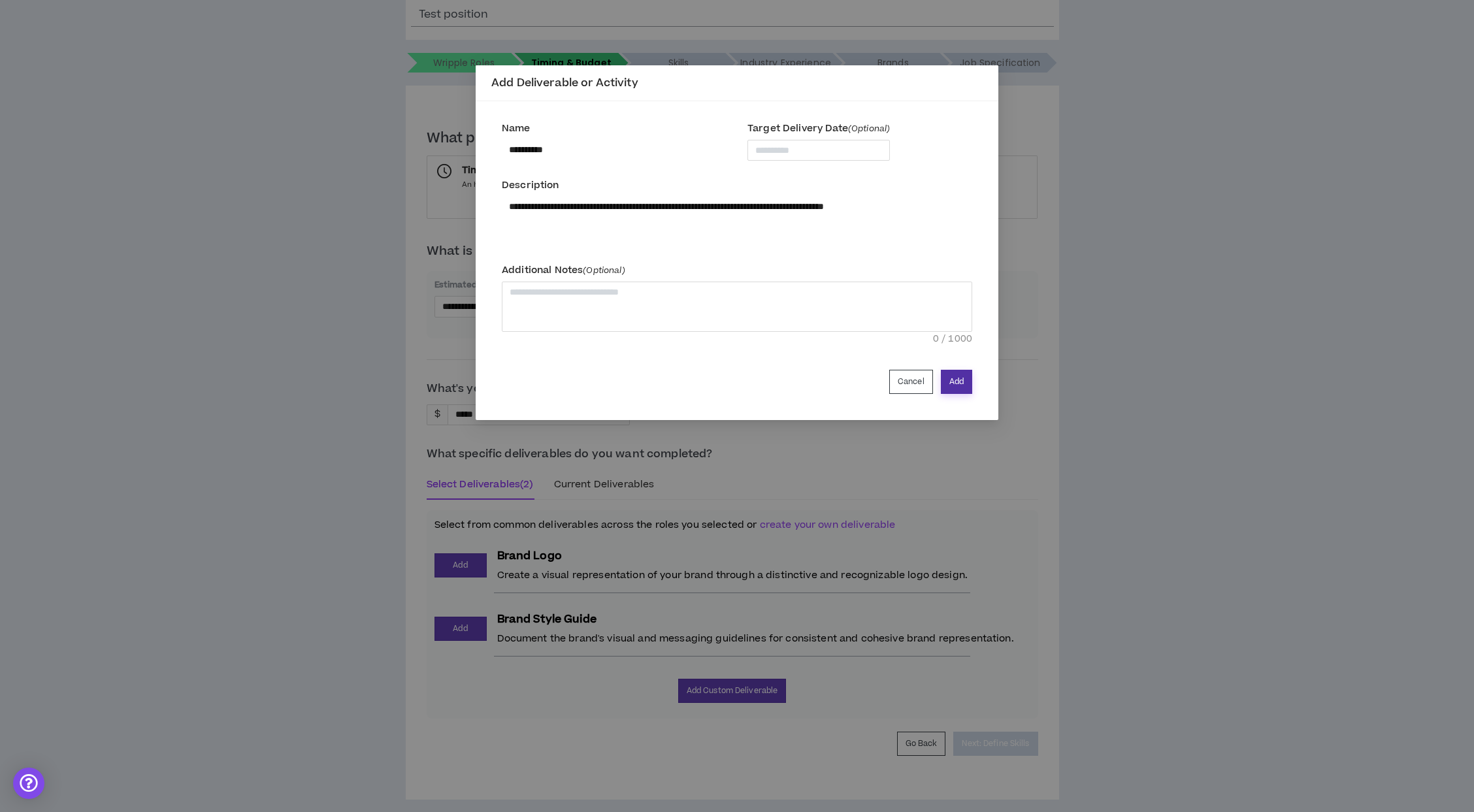
click at [963, 384] on button "Add" at bounding box center [957, 382] width 31 height 24
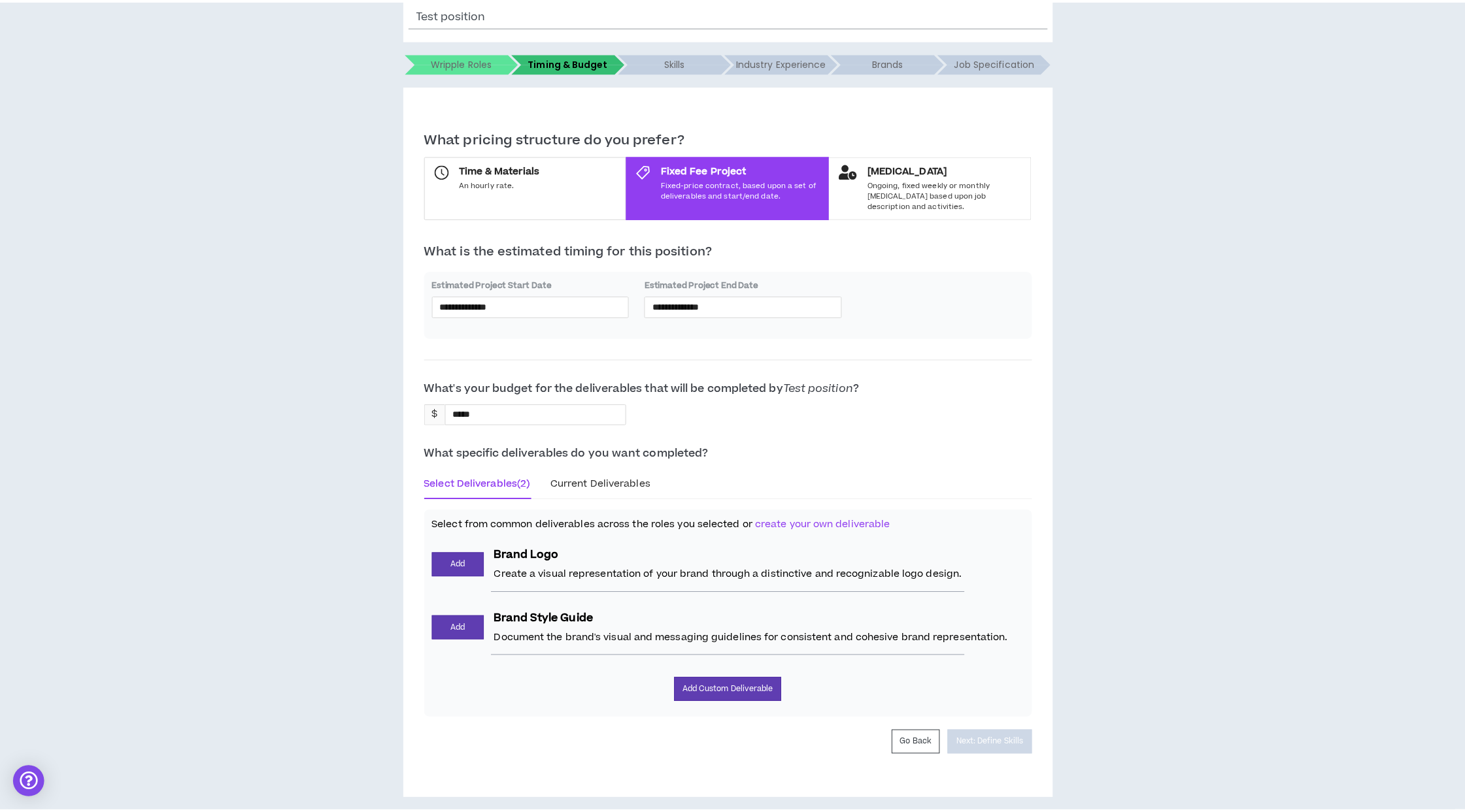
scroll to position [135, 0]
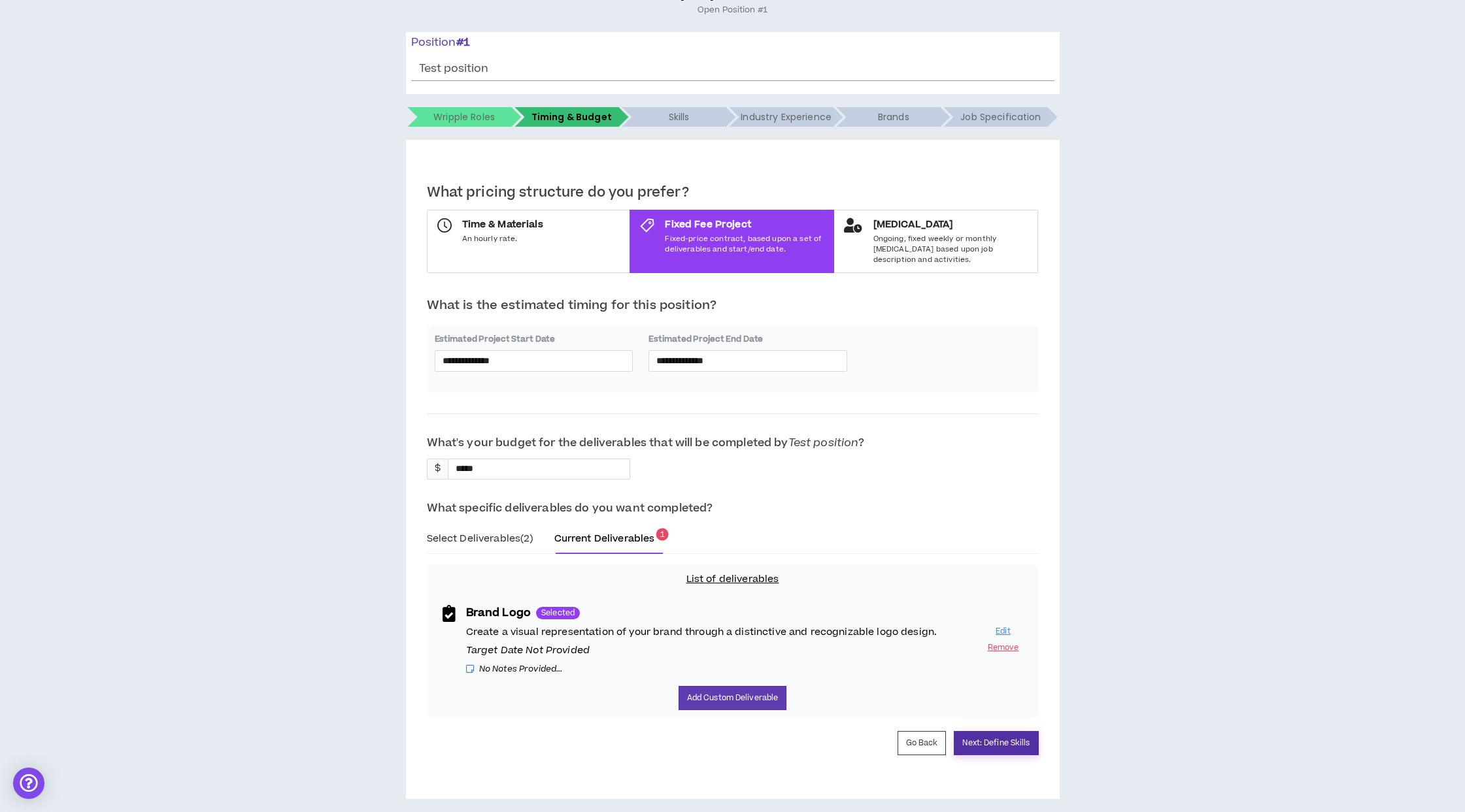
click at [984, 735] on button "Next: Define Skills" at bounding box center [996, 743] width 85 height 24
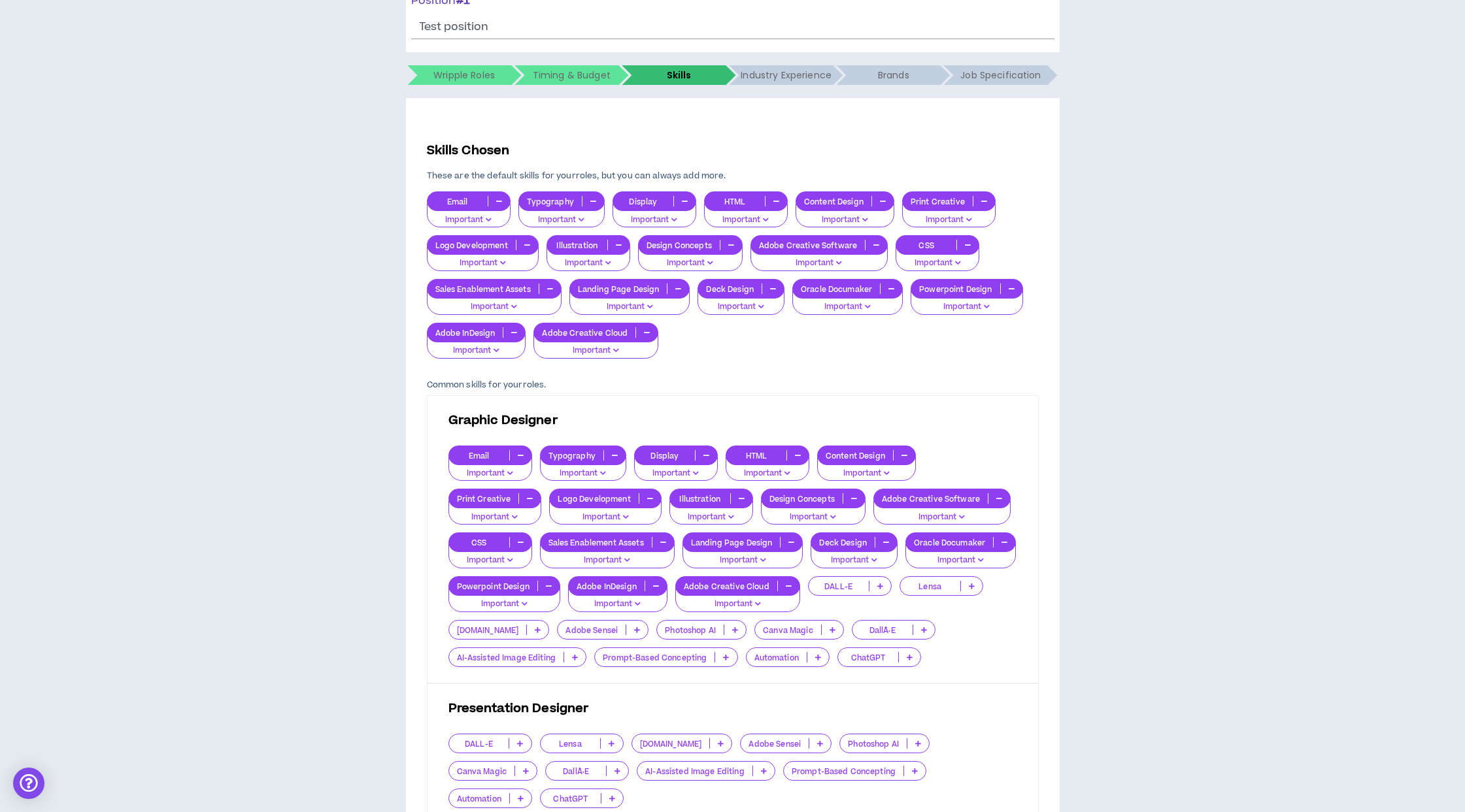
scroll to position [186, 0]
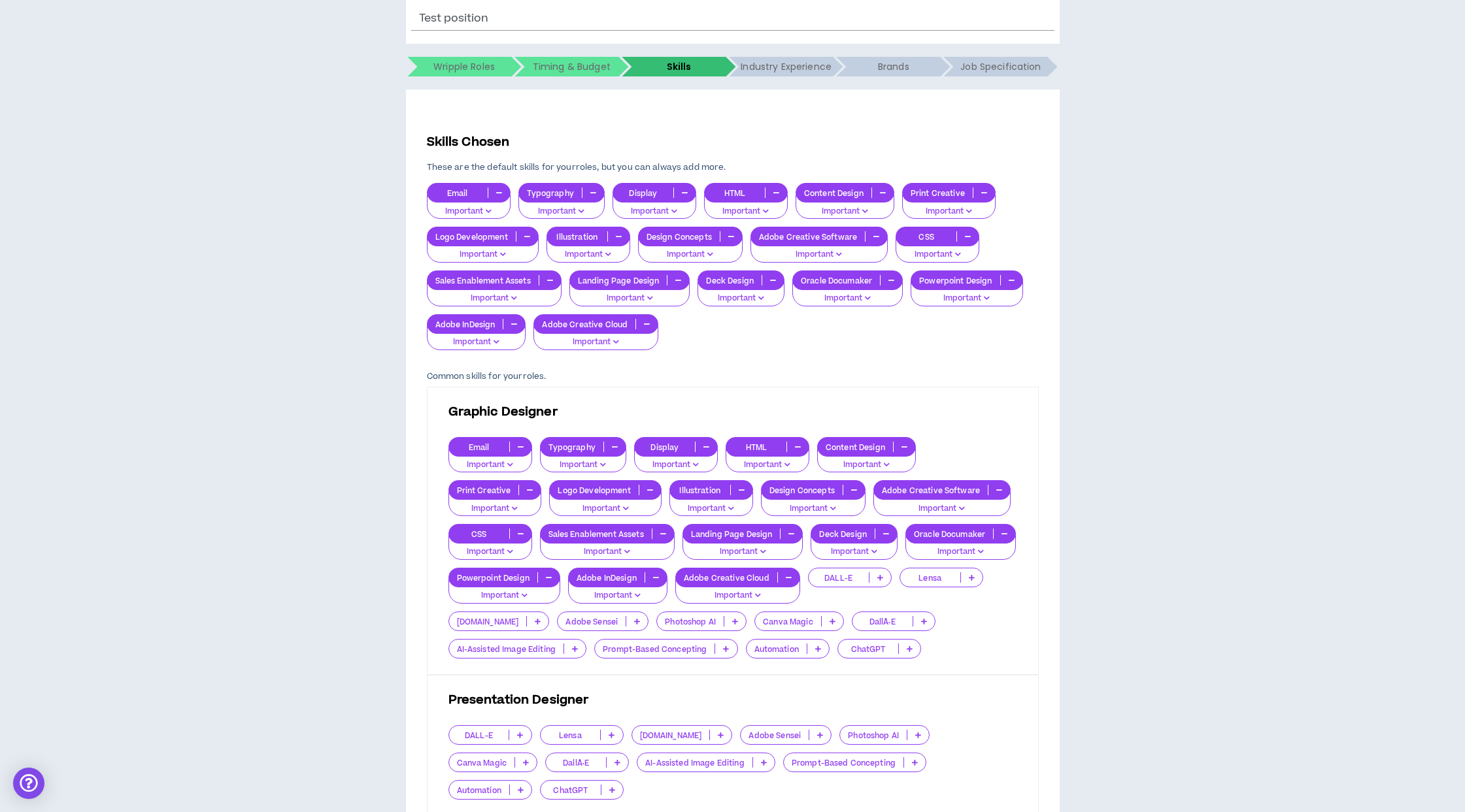
click at [647, 324] on icon "button" at bounding box center [647, 324] width 6 height 6
click at [685, 189] on icon "button" at bounding box center [684, 192] width 6 height 6
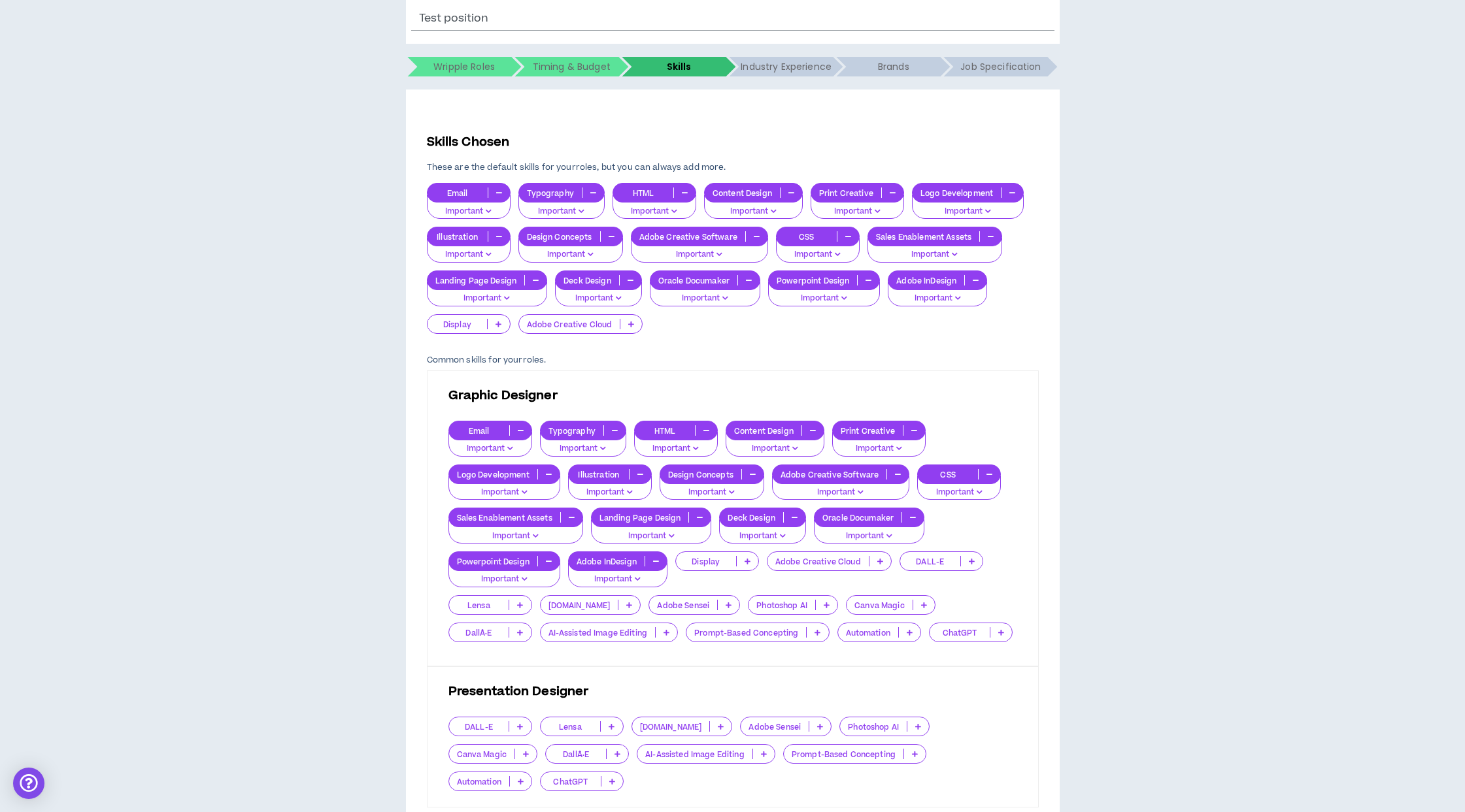
click at [632, 284] on button "button" at bounding box center [630, 280] width 22 height 10
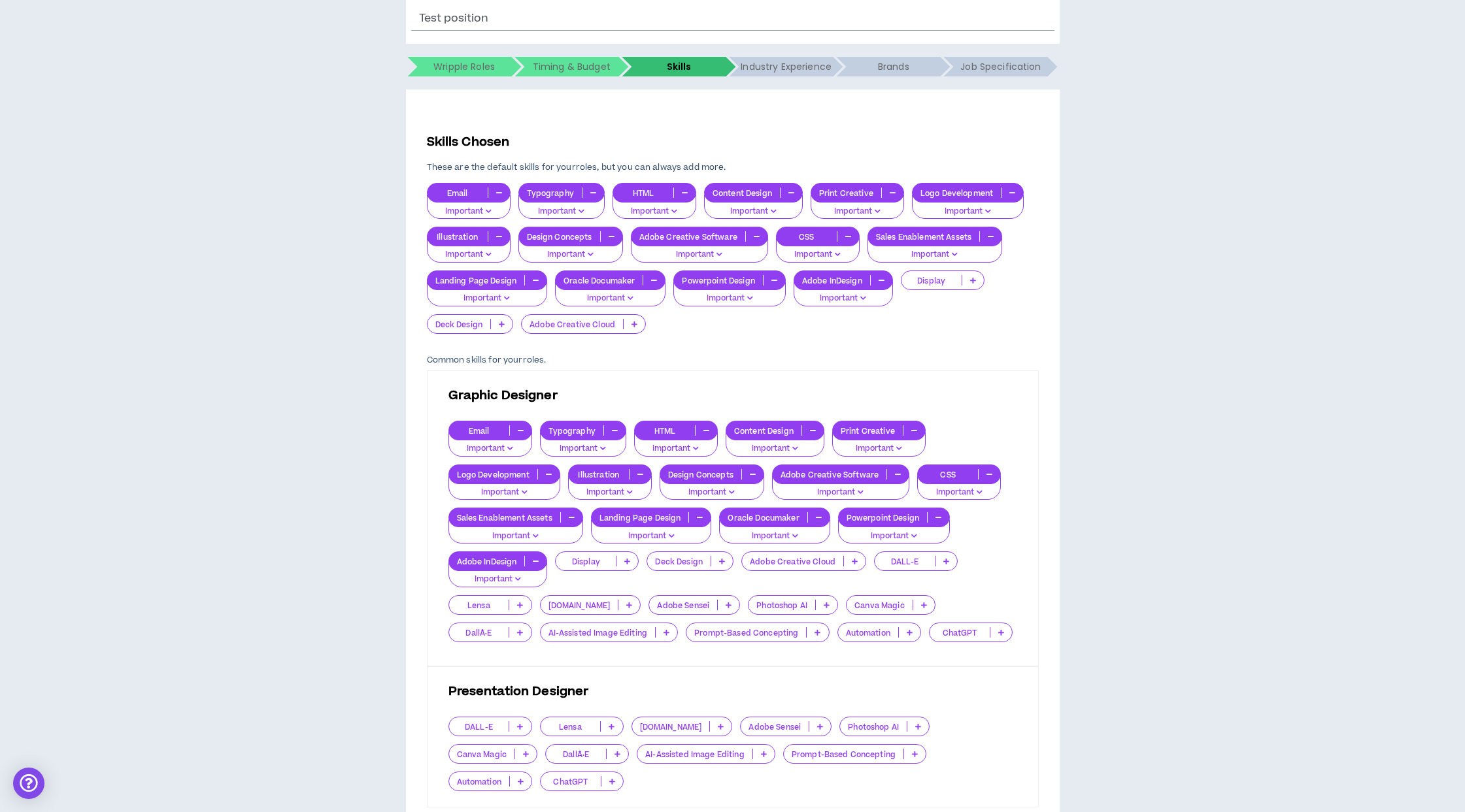
click at [756, 235] on icon "button" at bounding box center [756, 235] width 6 height 6
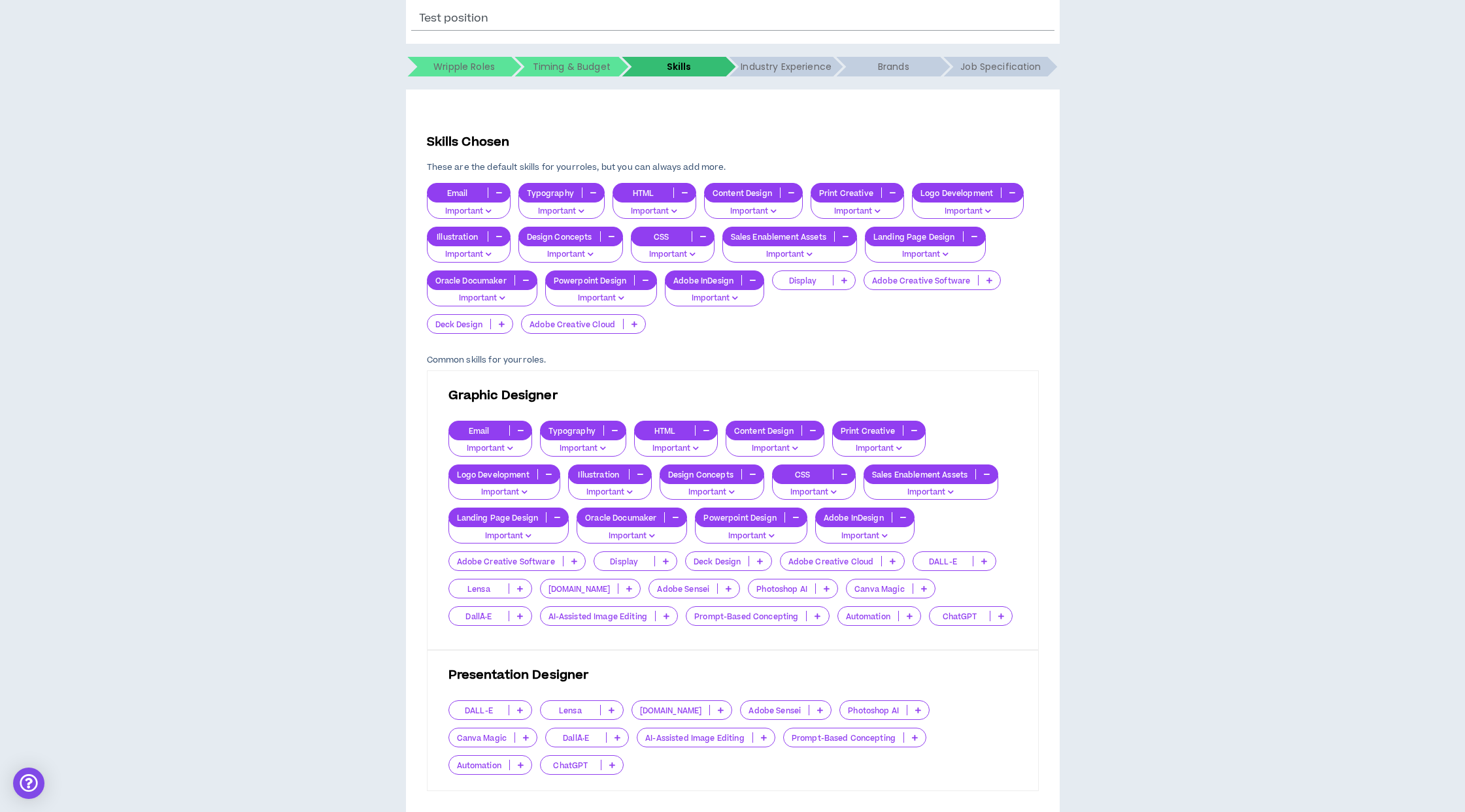
click at [848, 228] on div "Sales Enablement Assets" at bounding box center [790, 236] width 134 height 19
click at [912, 369] on div "Common skills for your roles . Graphic Designer Email Important Typography Impo…" at bounding box center [732, 573] width 612 height 436
click at [616, 431] on icon "button" at bounding box center [614, 430] width 6 height 6
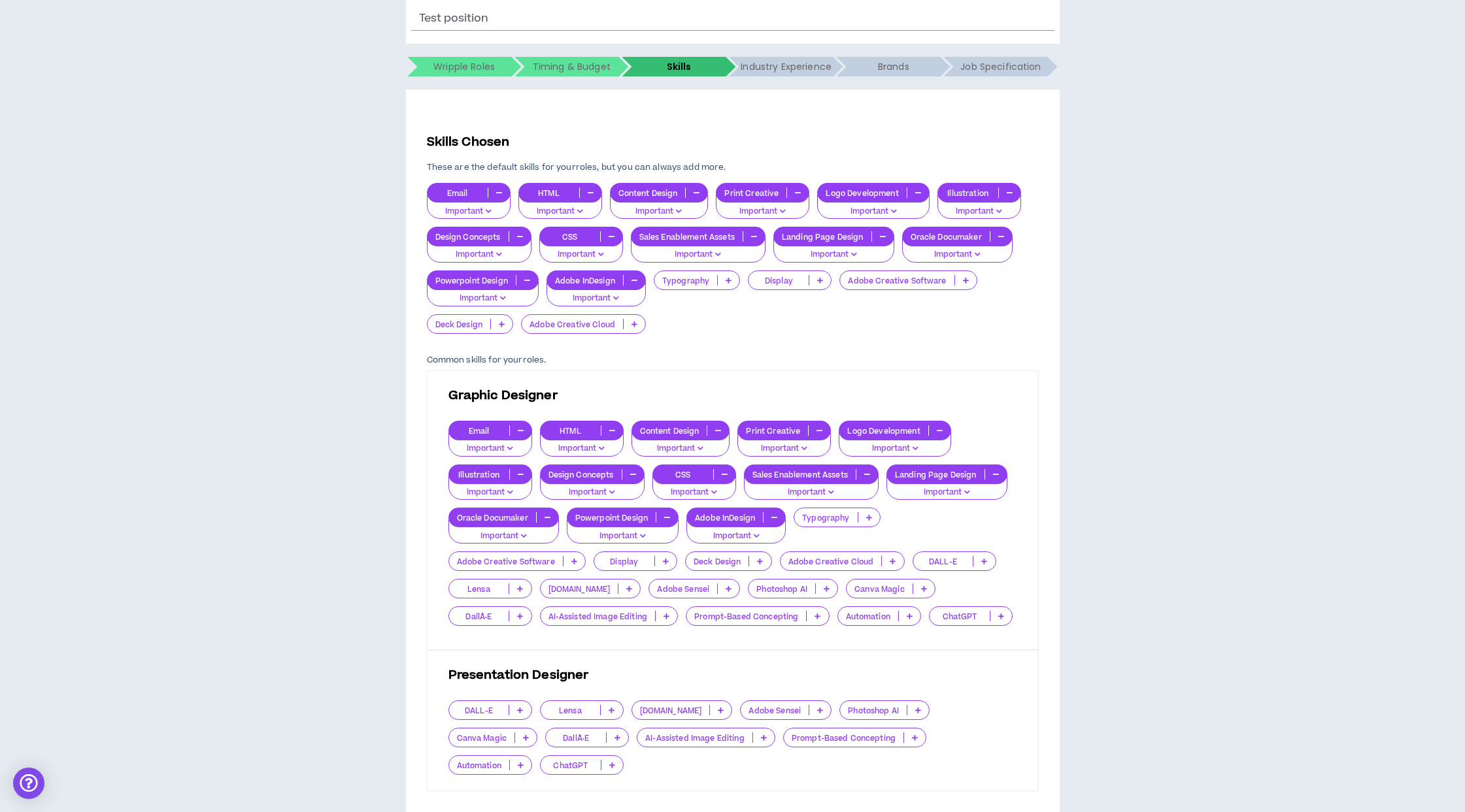
click at [637, 283] on icon "button" at bounding box center [634, 280] width 6 height 6
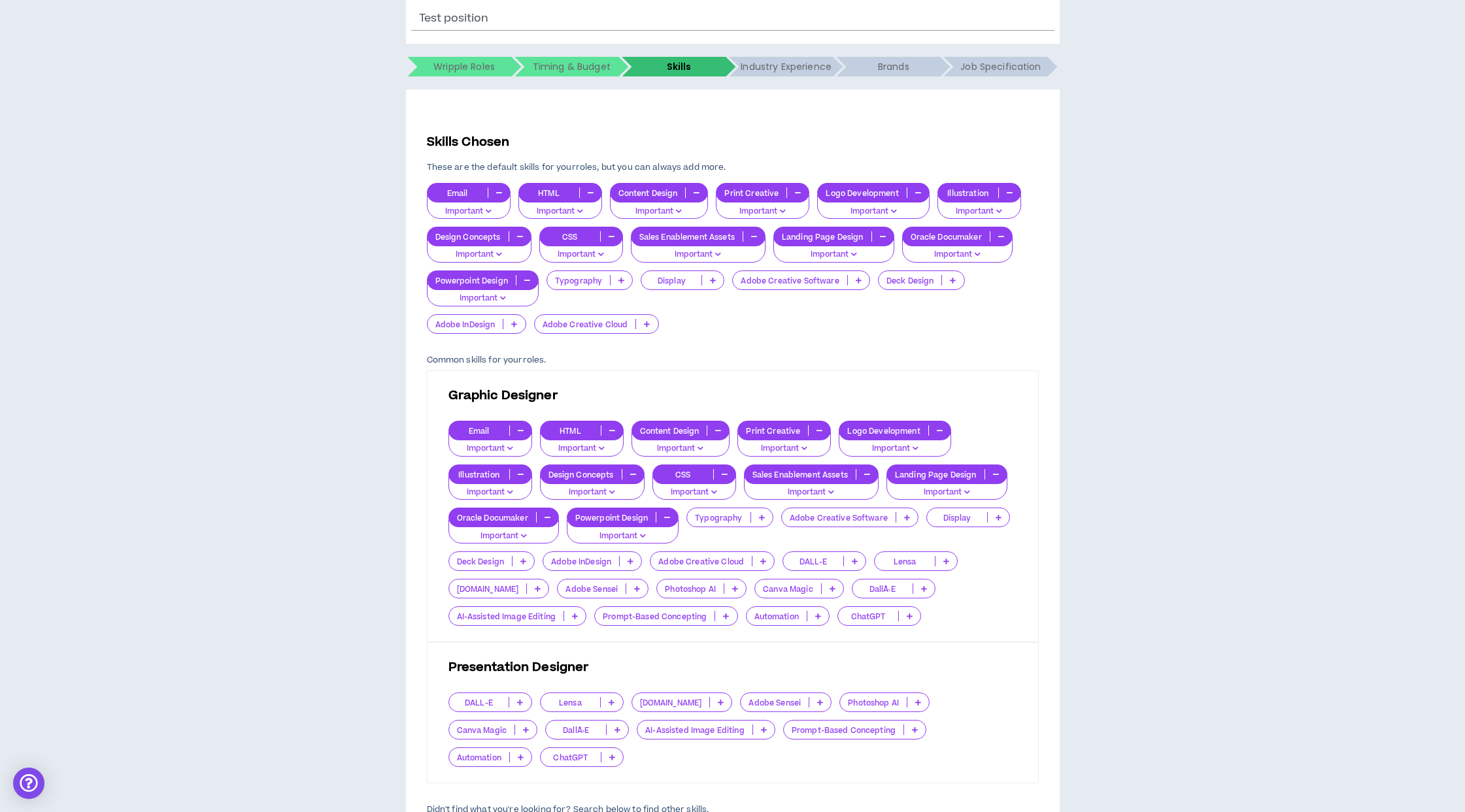
click at [880, 236] on icon "button" at bounding box center [882, 235] width 6 height 6
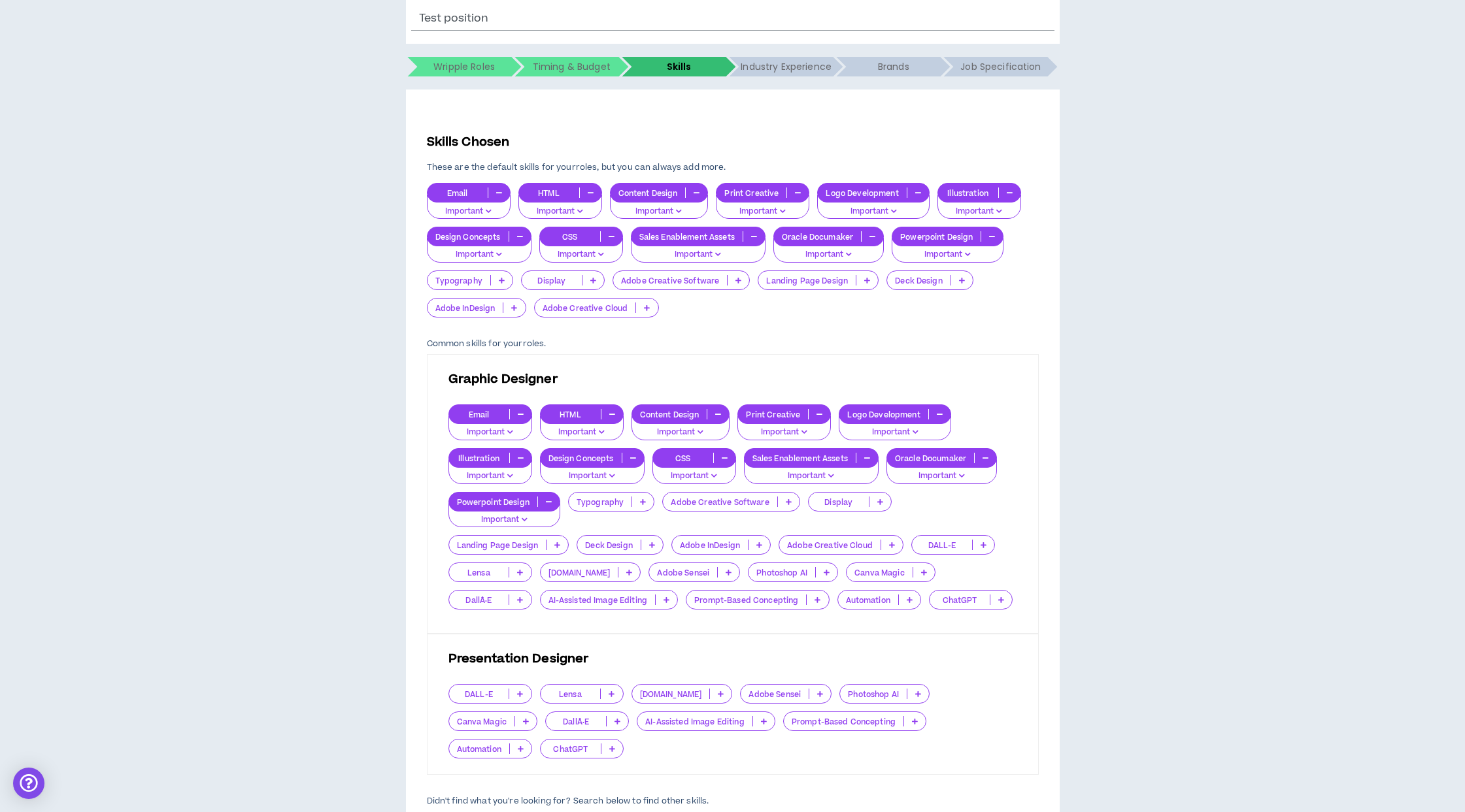
click at [875, 237] on icon "button" at bounding box center [872, 235] width 6 height 6
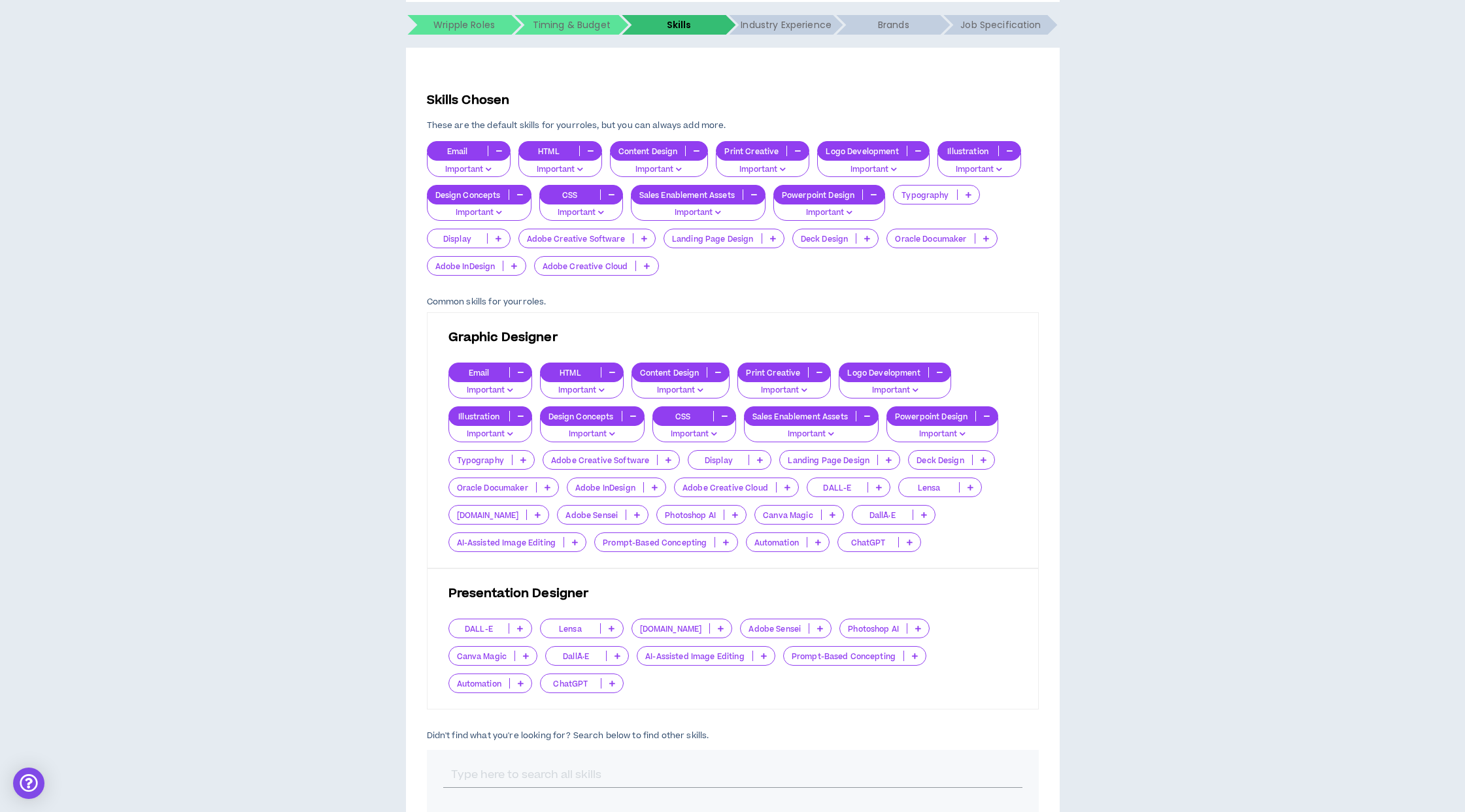
scroll to position [227, 0]
click at [784, 336] on p "Graphic Designer" at bounding box center [733, 338] width 569 height 18
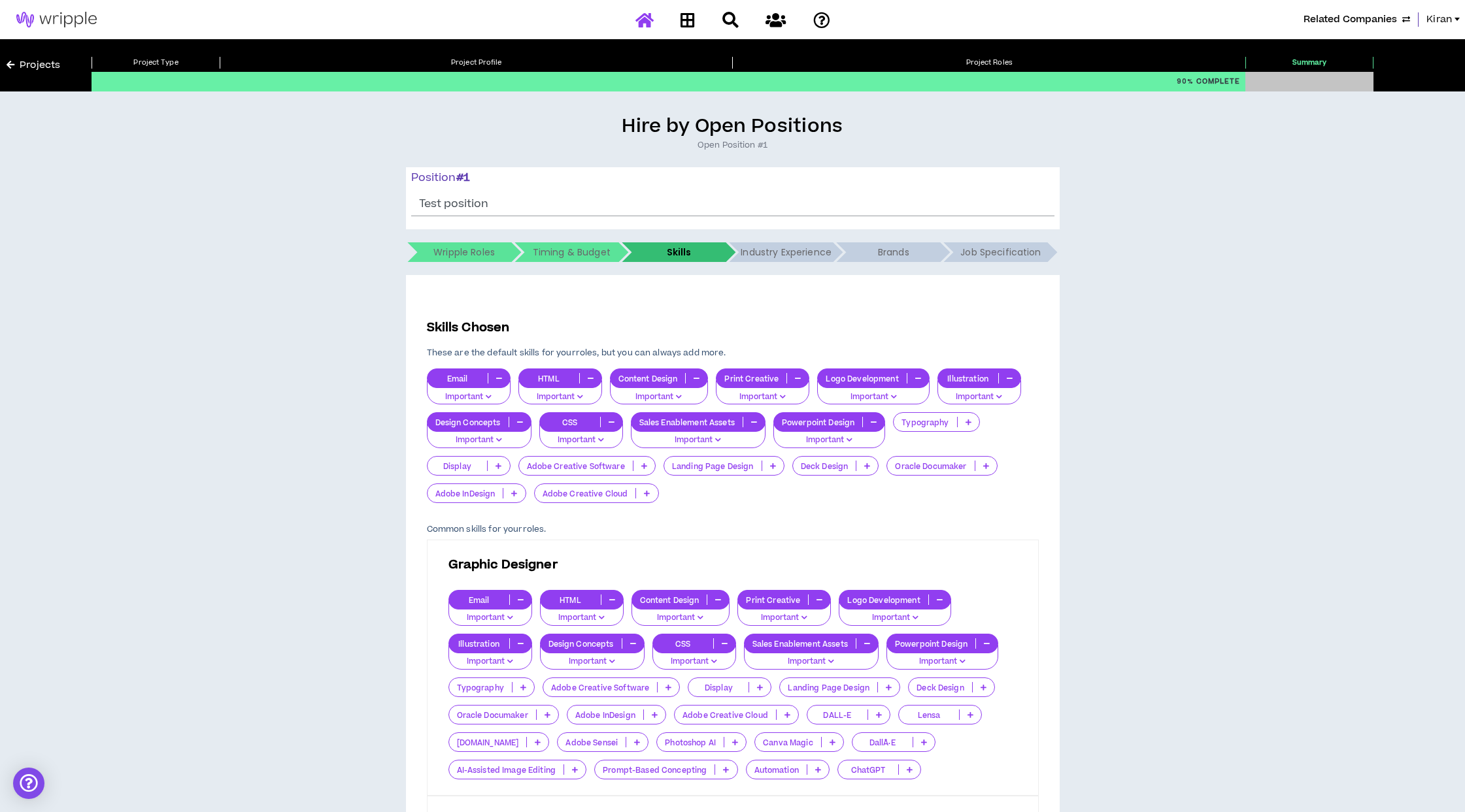
click at [652, 22] on icon at bounding box center [644, 19] width 18 height 17
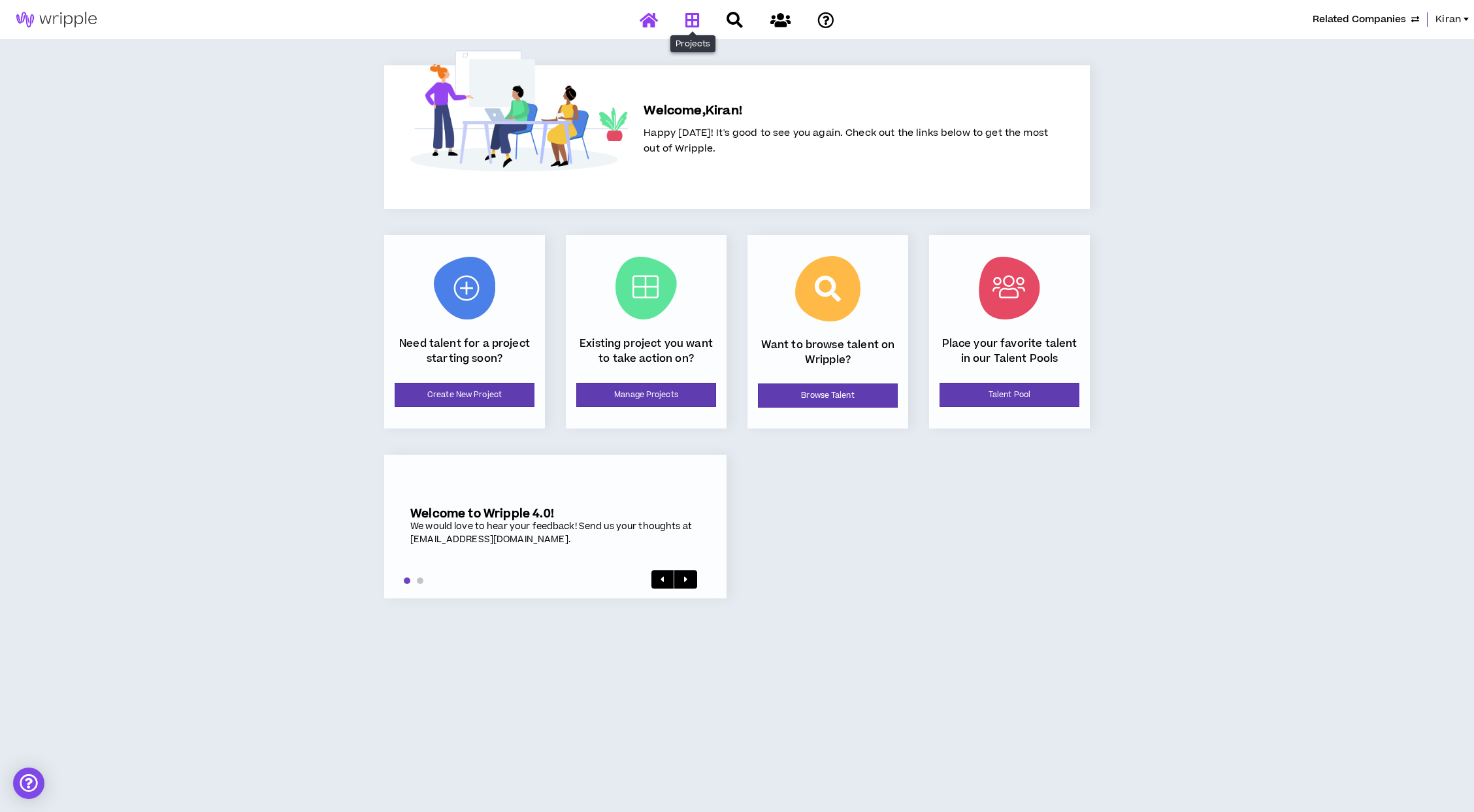
click at [689, 17] on icon at bounding box center [693, 19] width 14 height 17
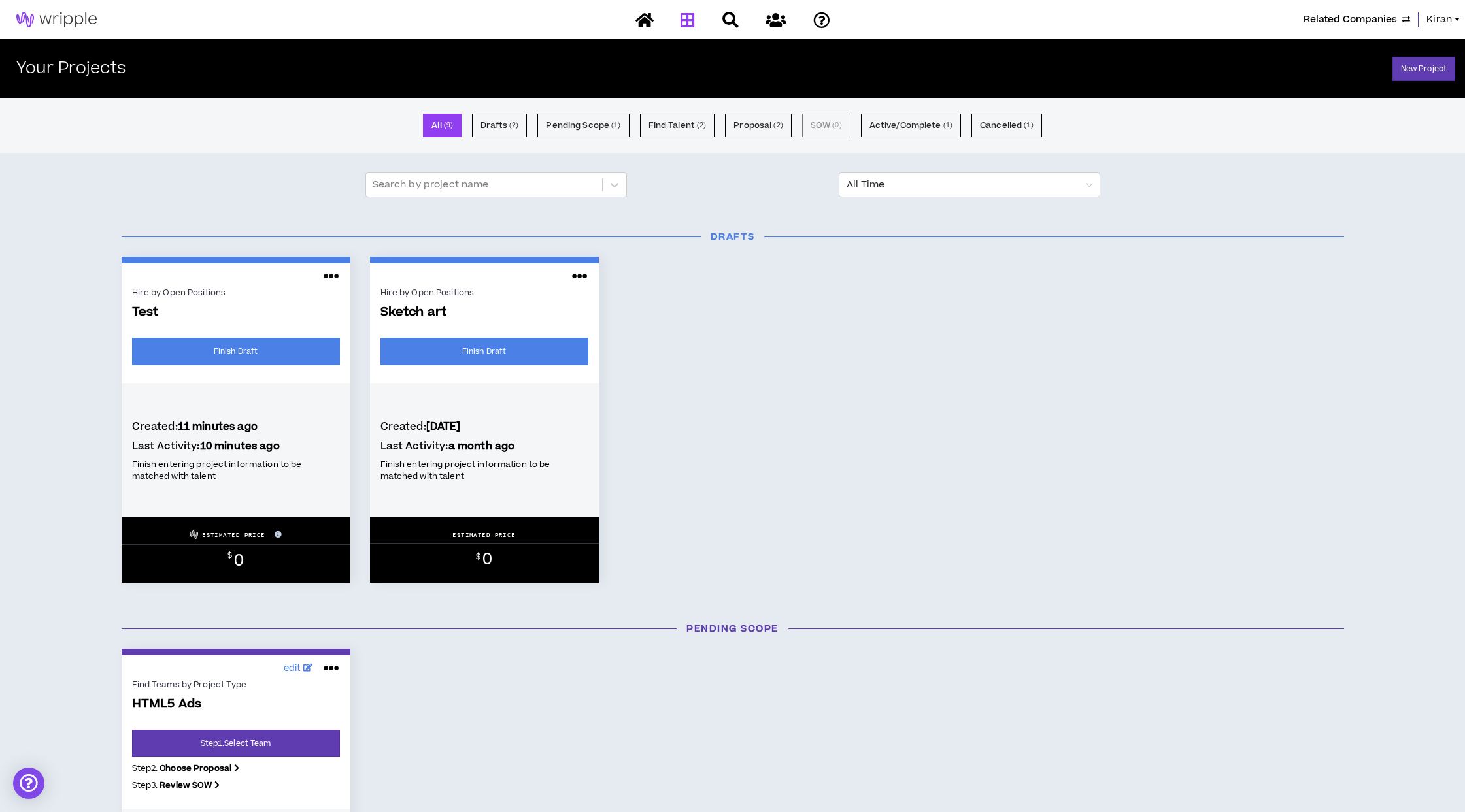
click at [328, 274] on icon at bounding box center [332, 276] width 16 height 21
click at [267, 335] on button "Close Project" at bounding box center [287, 332] width 113 height 24
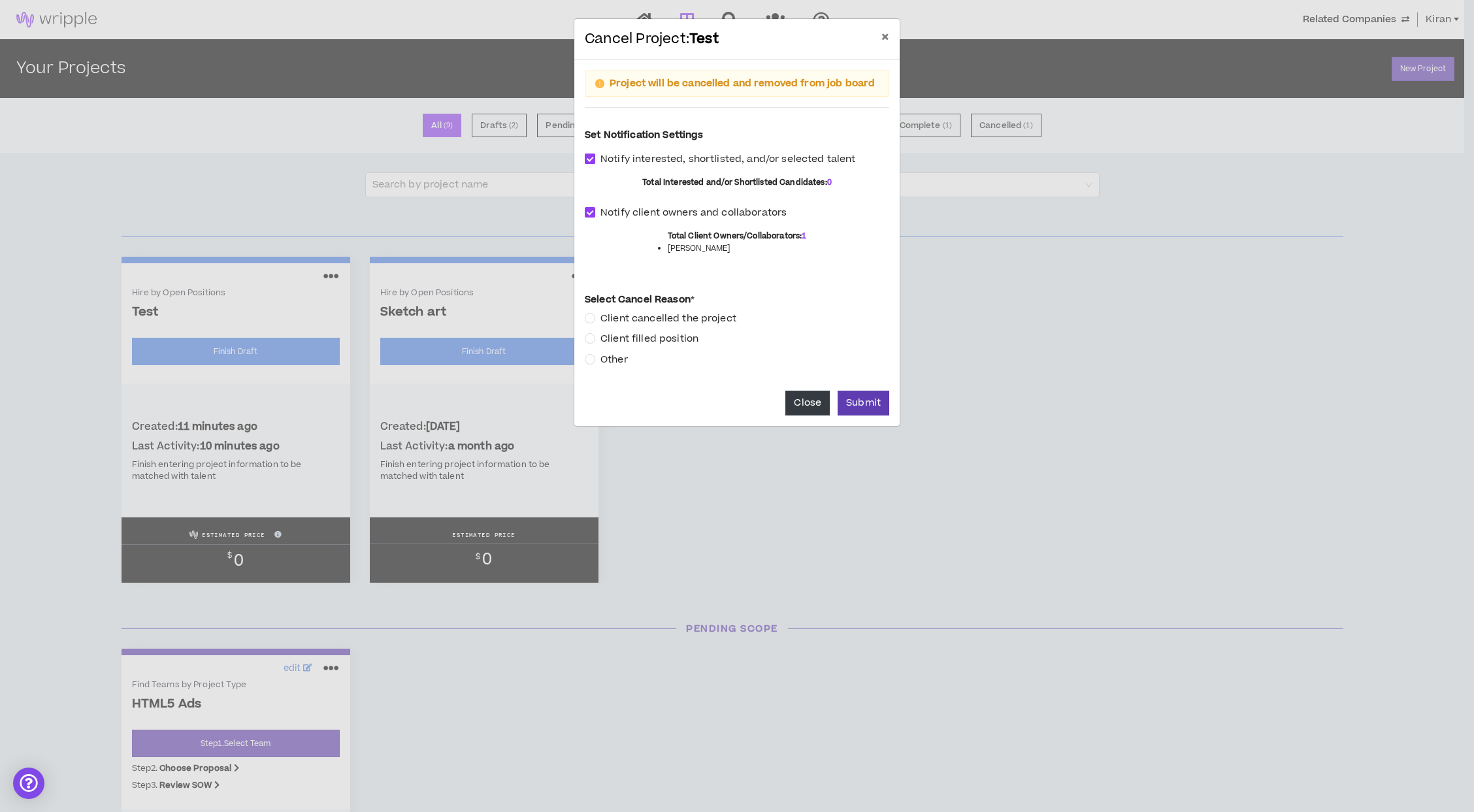
click at [593, 157] on span at bounding box center [590, 159] width 10 height 10
checkbox input "****"
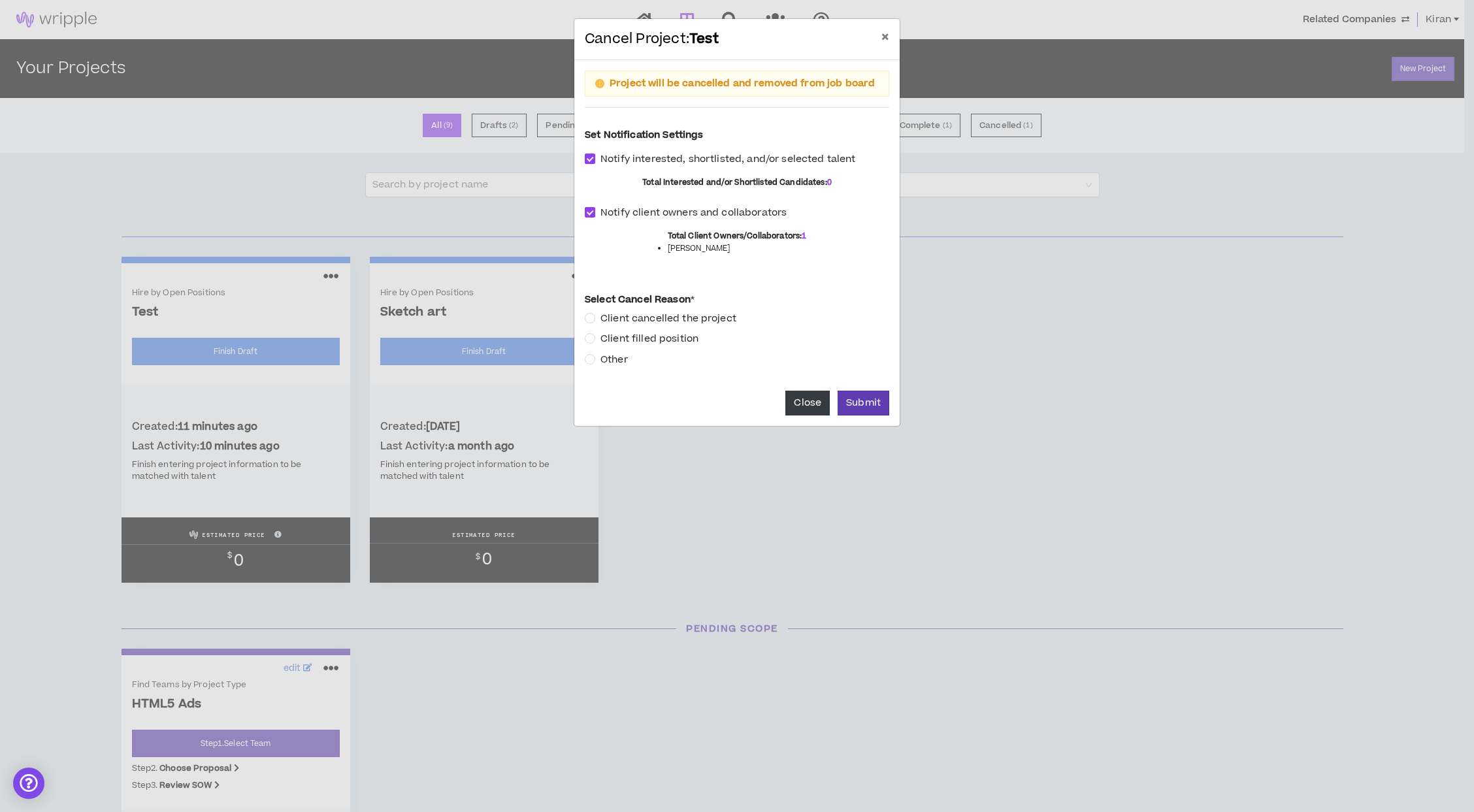
click at [607, 358] on span "Other" at bounding box center [614, 360] width 38 height 14
click at [650, 202] on div "Notify interested, shortlisted, and/or selected talent Total Interested and/or …" at bounding box center [737, 215] width 304 height 126
click at [649, 209] on span "Notify client owners and collaborators" at bounding box center [694, 213] width 197 height 14
checkbox input "*****"
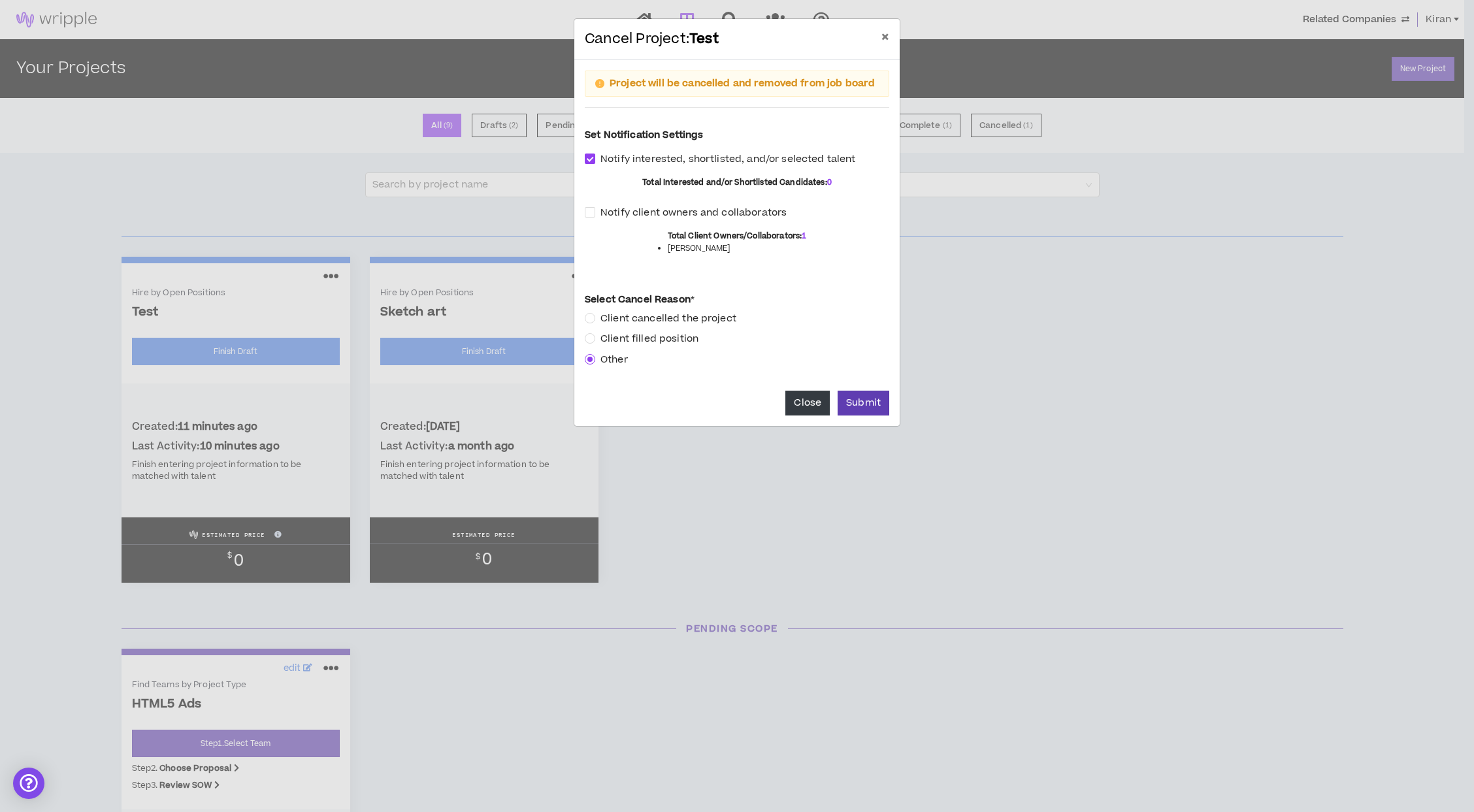
click at [641, 140] on label "Set Notification Settings" at bounding box center [737, 135] width 304 height 23
click at [640, 153] on span "Notify interested, shortlisted, and/or selected talent" at bounding box center [728, 160] width 266 height 14
checkbox input "*****"
click at [871, 400] on button "Submit" at bounding box center [863, 403] width 51 height 24
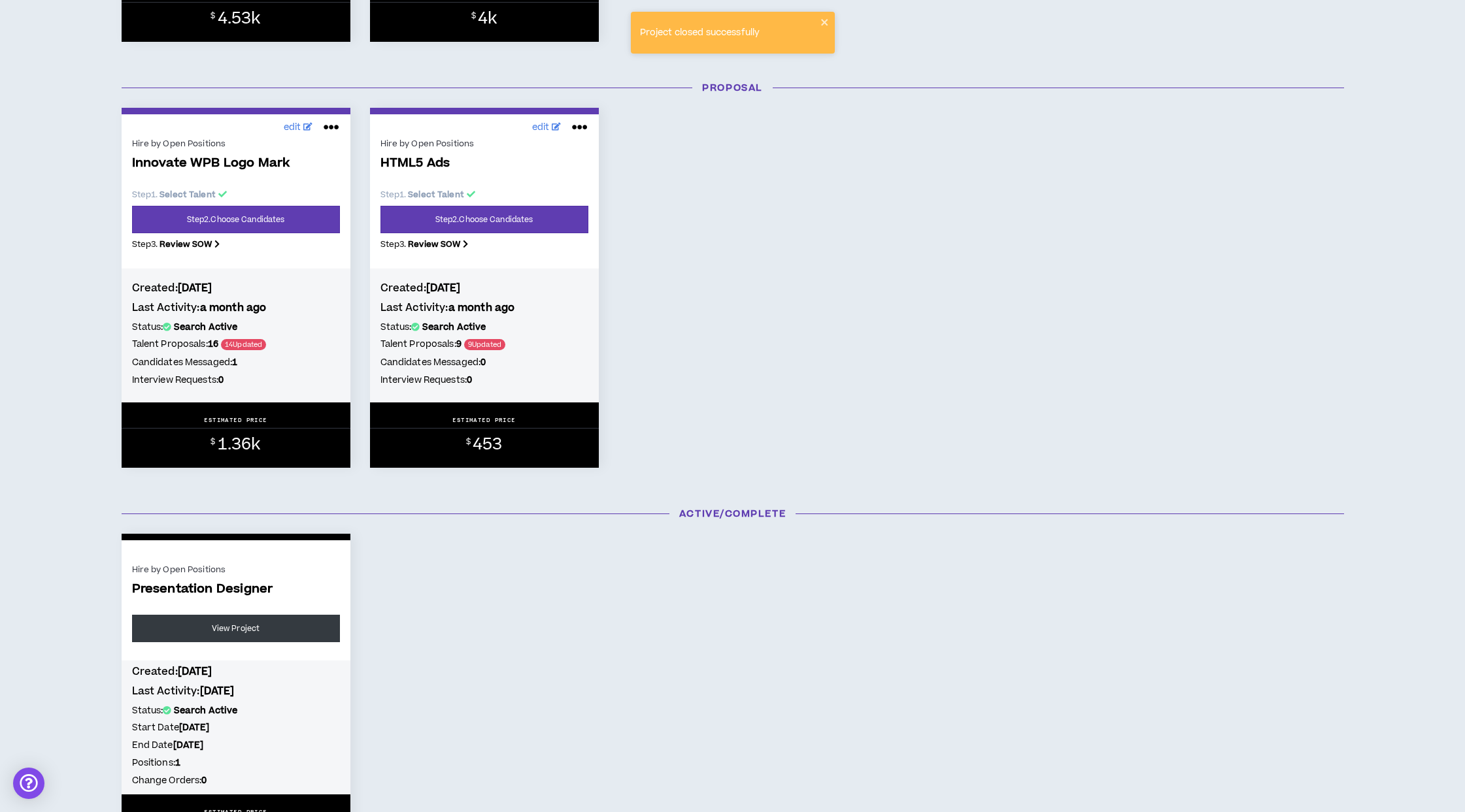
scroll to position [1903, 0]
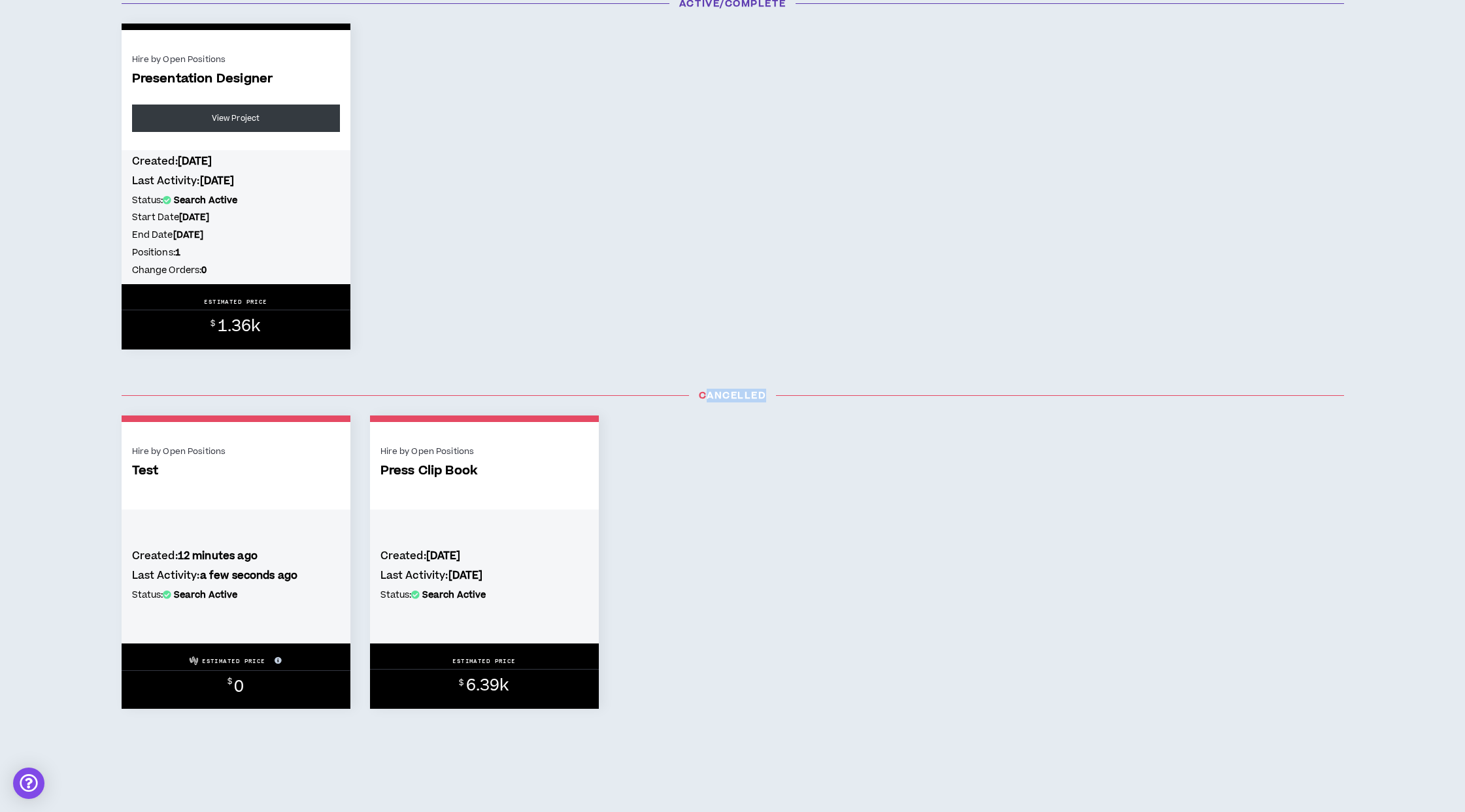
drag, startPoint x: 711, startPoint y: 408, endPoint x: 708, endPoint y: 400, distance: 8.5
click at [710, 398] on div "Cancelled" at bounding box center [732, 396] width 1242 height 40
click at [280, 475] on span "Test" at bounding box center [236, 471] width 208 height 15
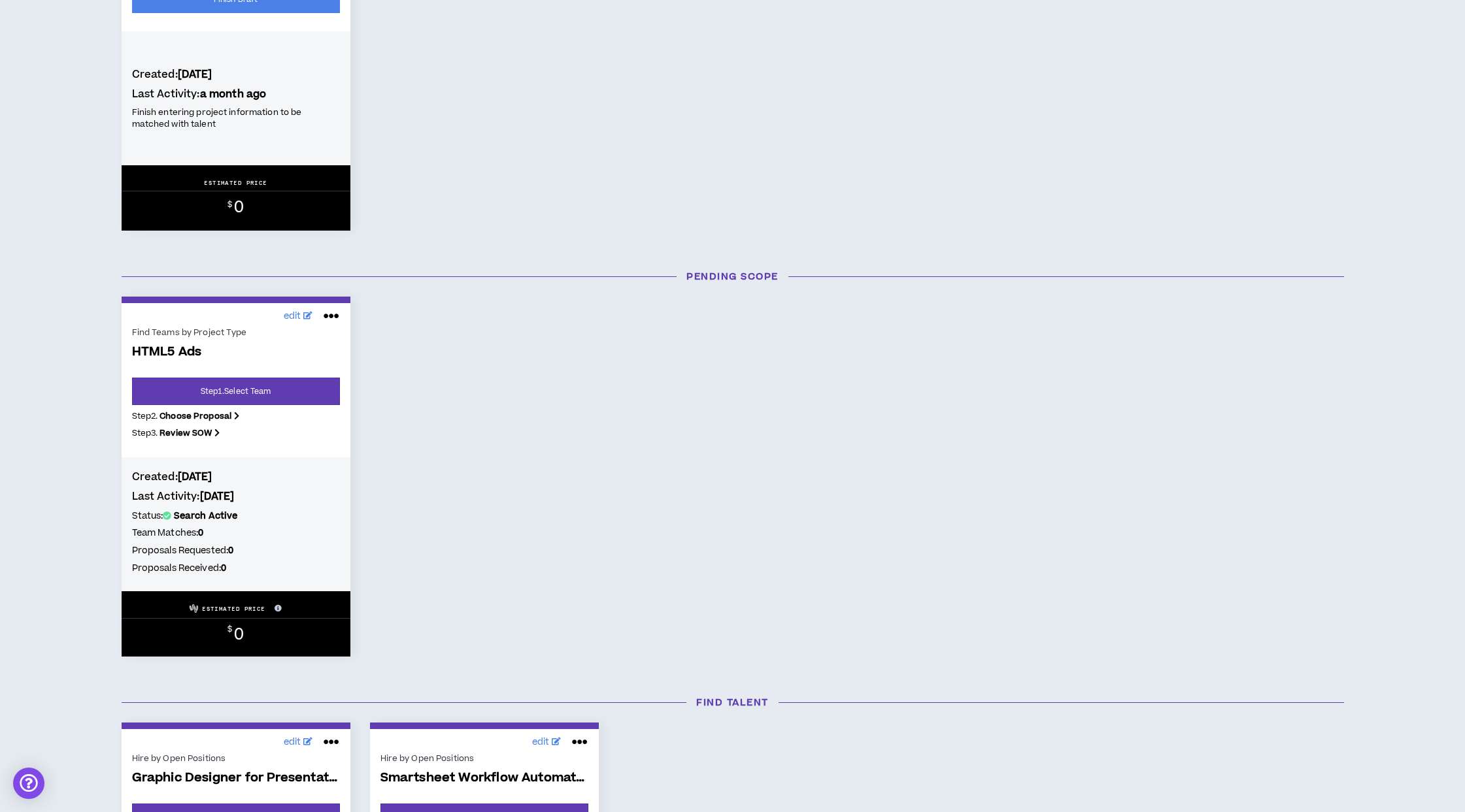
scroll to position [0, 0]
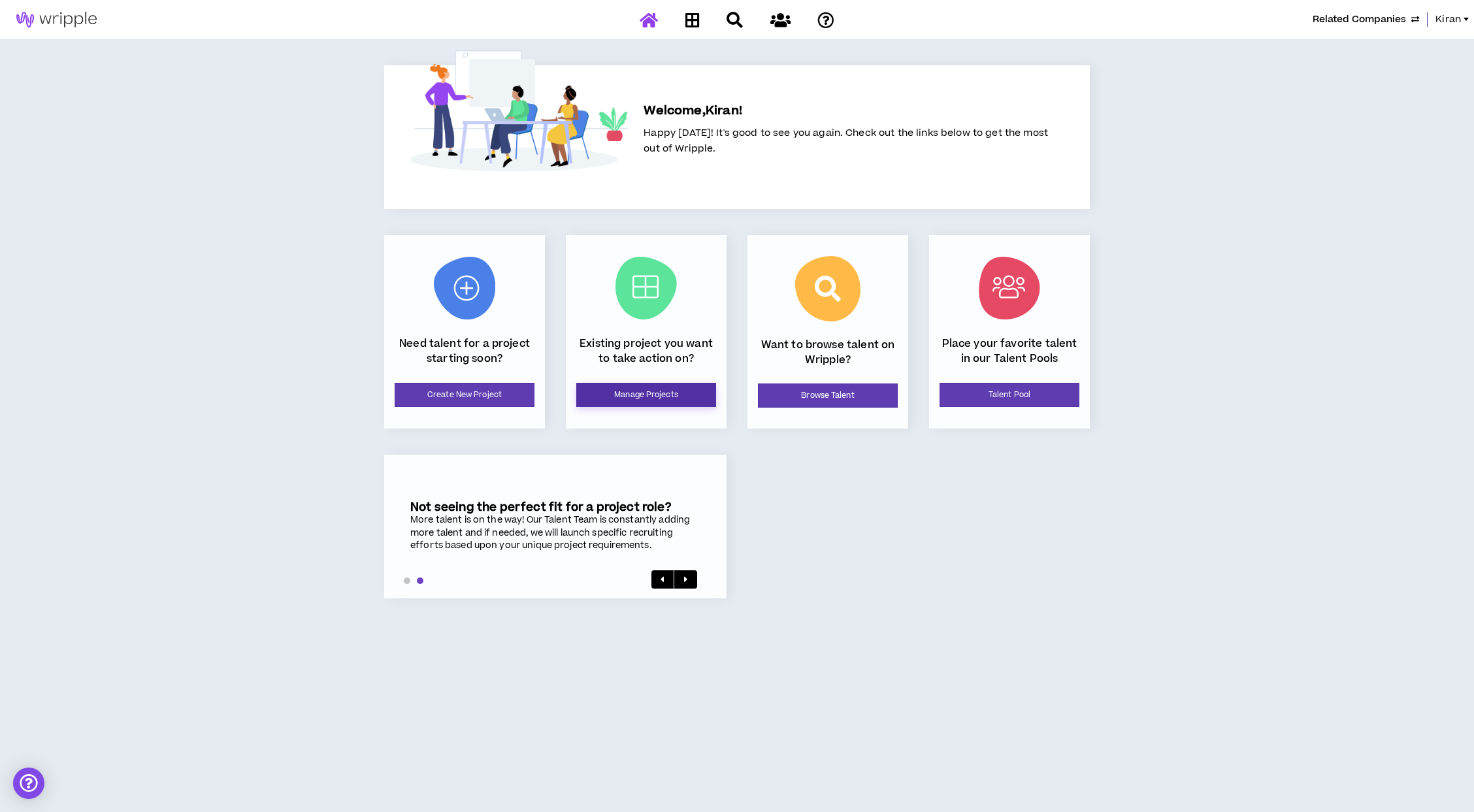
click at [655, 388] on link "Manage Projects" at bounding box center [646, 395] width 140 height 24
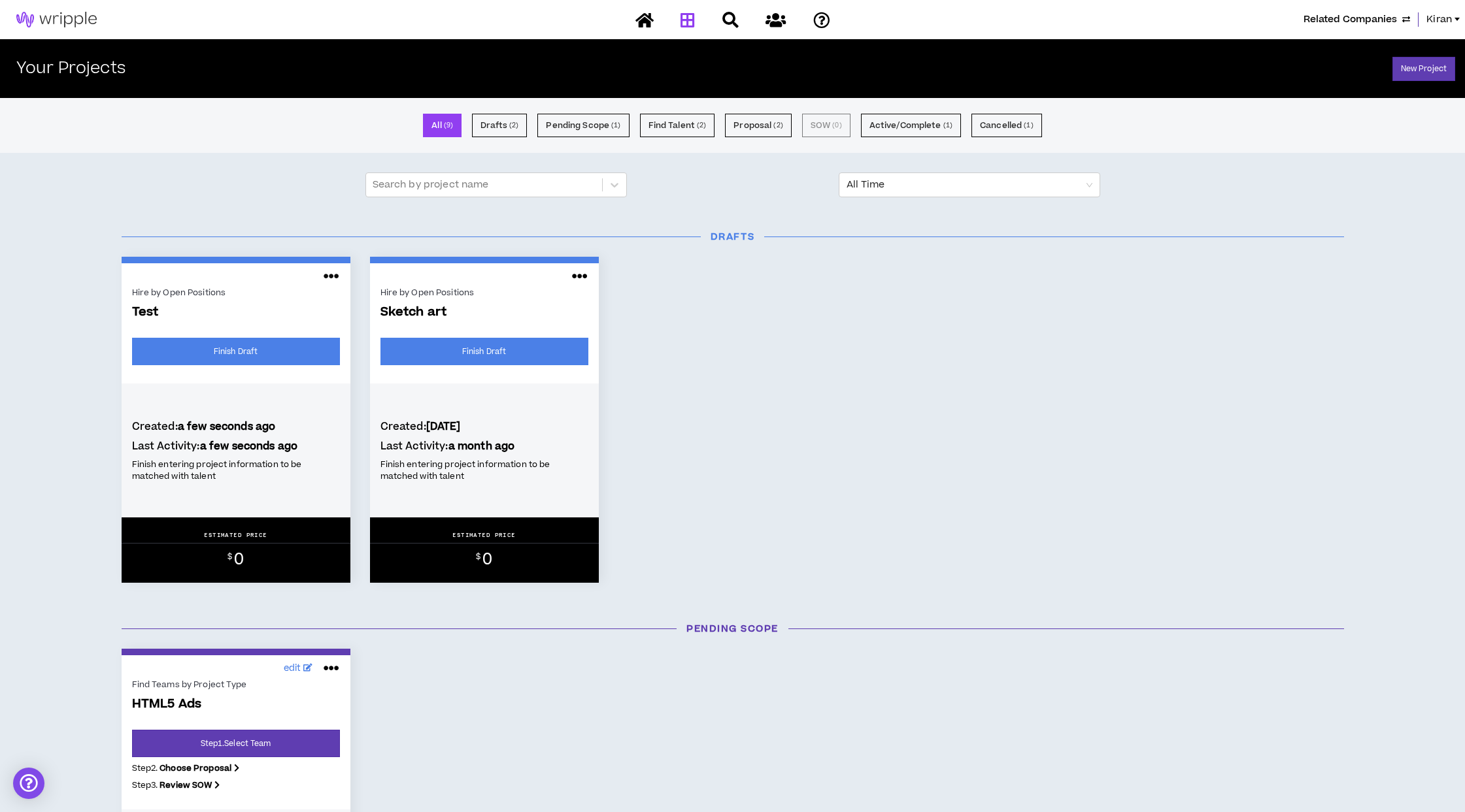
click at [331, 275] on icon at bounding box center [332, 276] width 16 height 21
click at [333, 274] on icon at bounding box center [332, 276] width 16 height 21
click at [973, 330] on div "Hire by Open Positions Test Finish Draft Created: 12 minutes ago Last Activity:…" at bounding box center [732, 420] width 1242 height 326
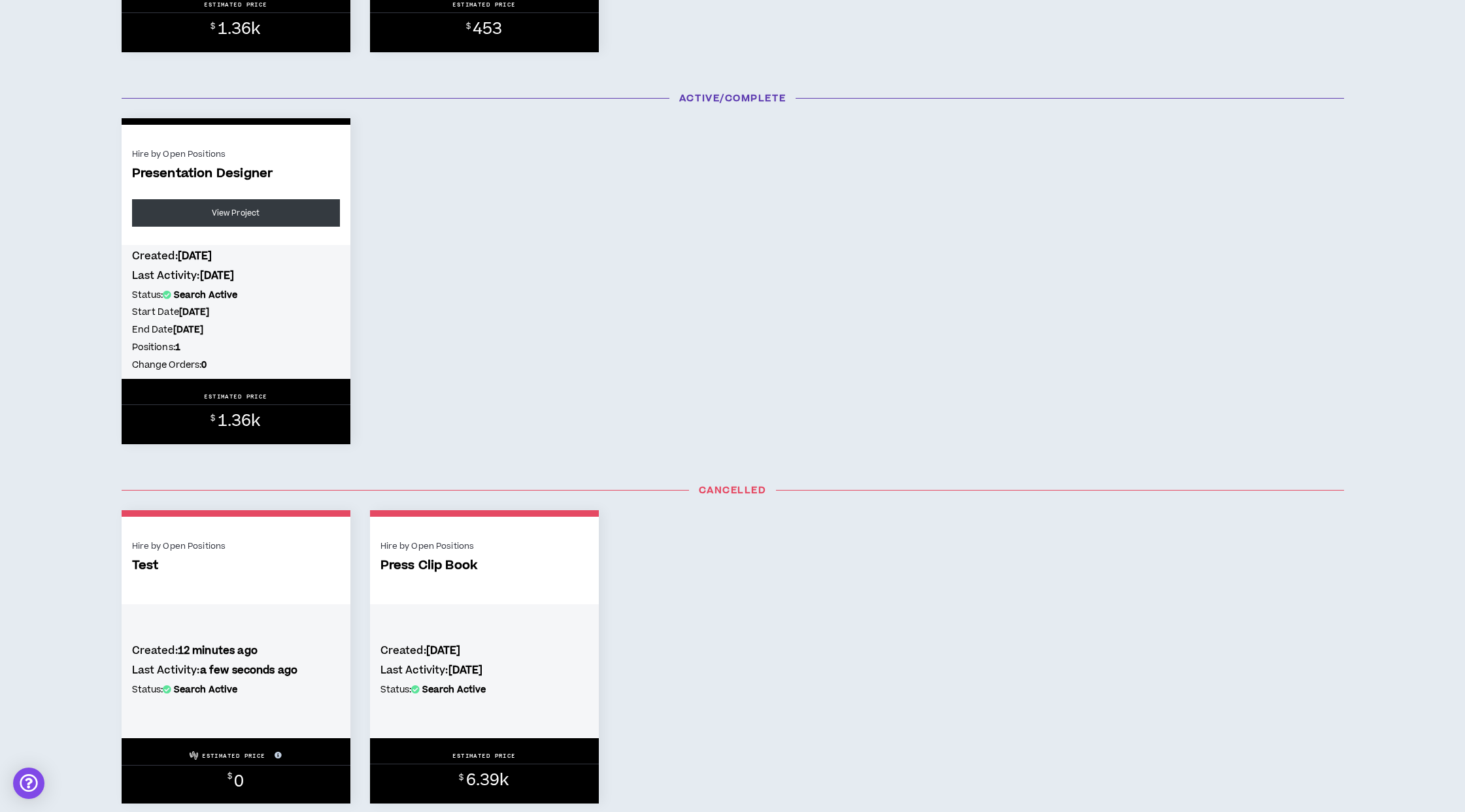
scroll to position [1903, 0]
